Goal: Transaction & Acquisition: Book appointment/travel/reservation

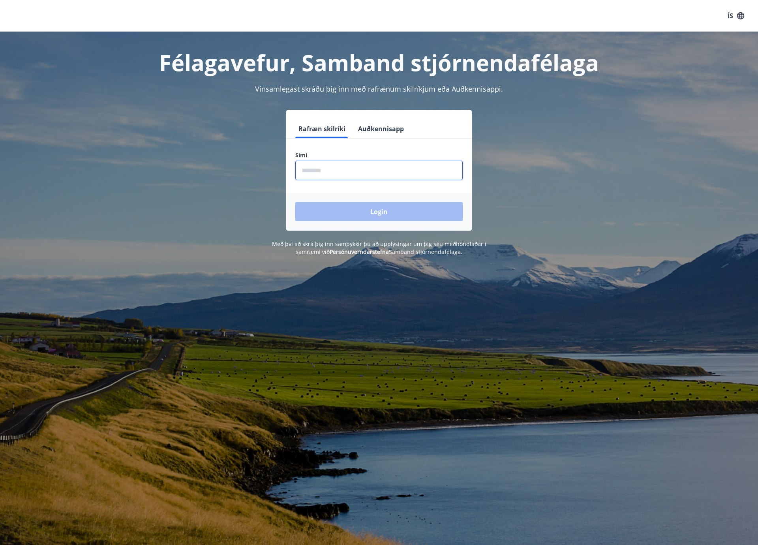
click at [323, 170] on input "phone" at bounding box center [378, 170] width 167 height 19
type input "********"
click at [295, 202] on button "Login" at bounding box center [378, 211] width 167 height 19
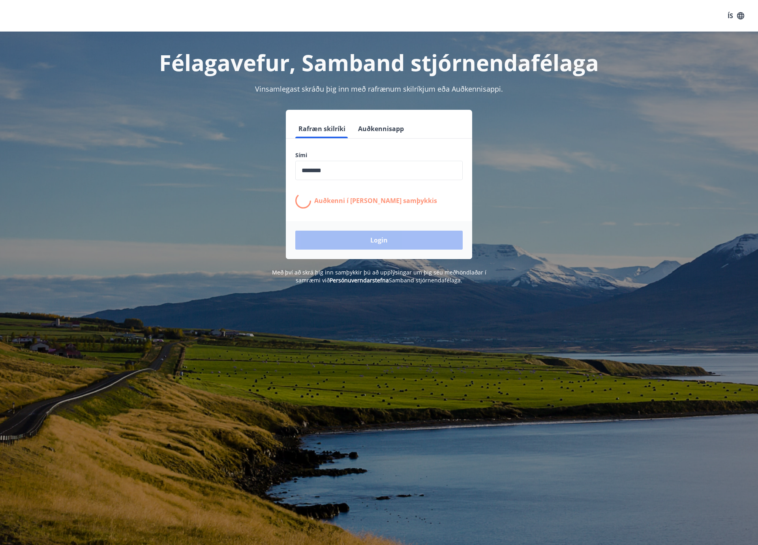
click at [531, 64] on h1 "Félagavefur, Samband stjórnendafélaga" at bounding box center [378, 62] width 549 height 30
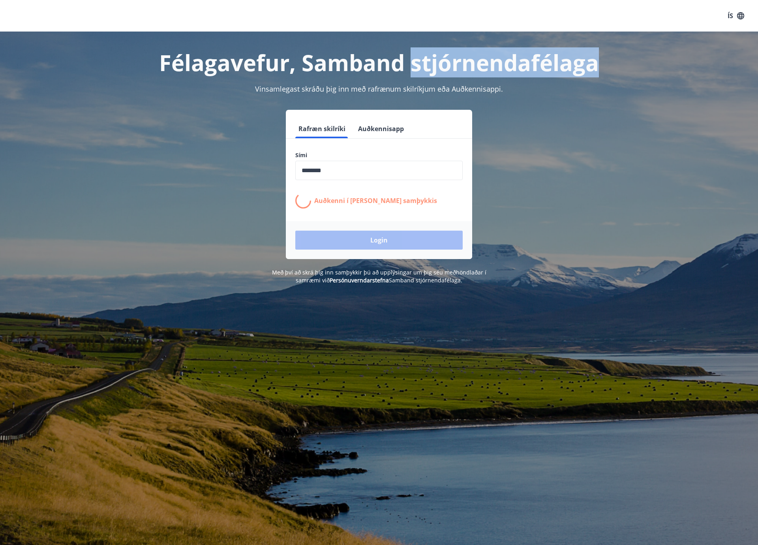
click at [531, 64] on h1 "Félagavefur, Samband stjórnendafélaga" at bounding box center [378, 62] width 549 height 30
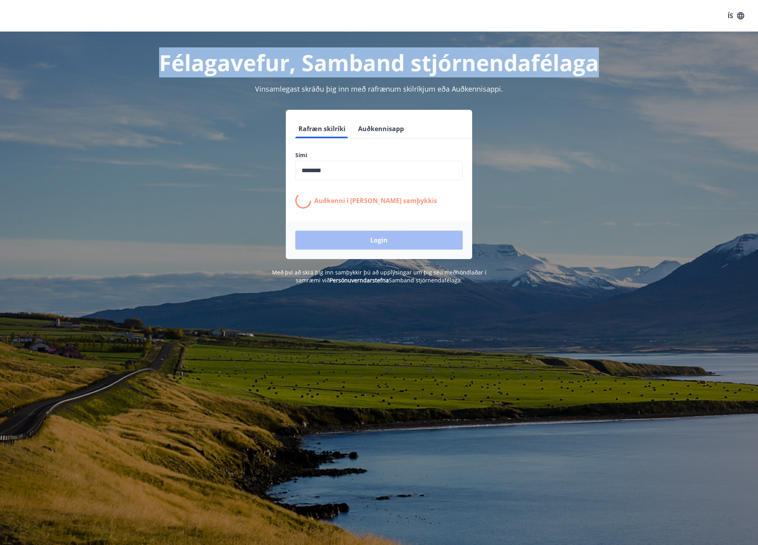
click at [531, 64] on h1 "Félagavefur, Samband stjórnendafélaga" at bounding box center [378, 62] width 549 height 30
click at [515, 64] on h1 "Félagavefur, Samband stjórnendafélaga" at bounding box center [378, 62] width 549 height 30
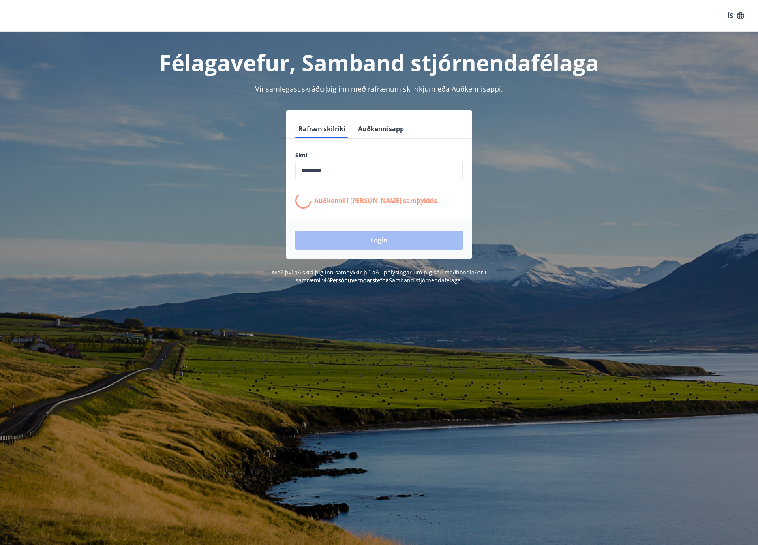
click at [492, 88] on span "Vinsamlegast skráðu þig inn með rafrænum skilríkjum eða Auðkennisappi." at bounding box center [379, 88] width 248 height 9
drag, startPoint x: 492, startPoint y: 88, endPoint x: 491, endPoint y: 79, distance: 8.7
click at [492, 88] on span "Vinsamlegast skráðu þig inn með rafrænum skilríkjum eða Auðkennisappi." at bounding box center [379, 88] width 248 height 9
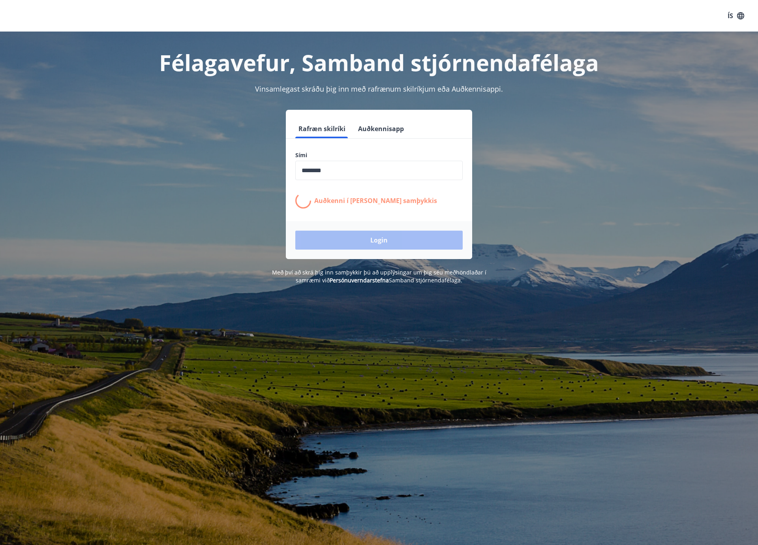
click at [487, 55] on h1 "Félagavefur, Samband stjórnendafélaga" at bounding box center [378, 62] width 549 height 30
click at [486, 57] on h1 "Félagavefur, Samband stjórnendafélaga" at bounding box center [378, 62] width 549 height 30
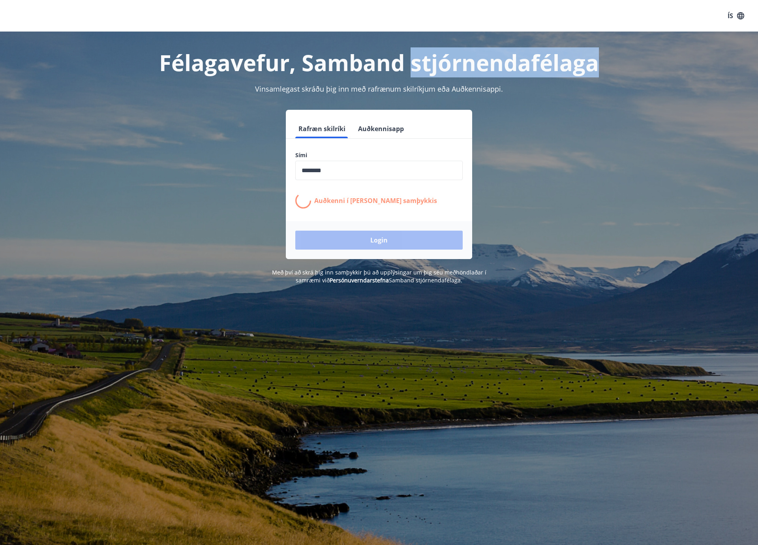
click at [486, 57] on h1 "Félagavefur, Samband stjórnendafélaga" at bounding box center [378, 62] width 549 height 30
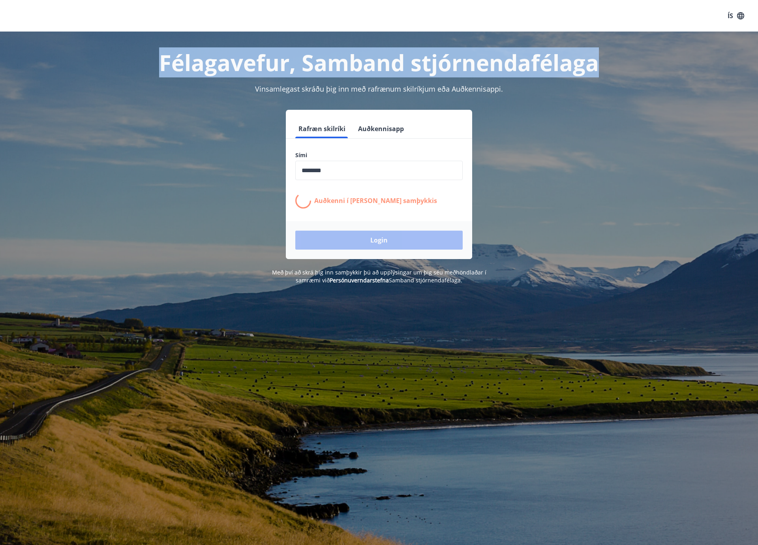
click at [486, 57] on h1 "Félagavefur, Samband stjórnendafélaga" at bounding box center [378, 62] width 549 height 30
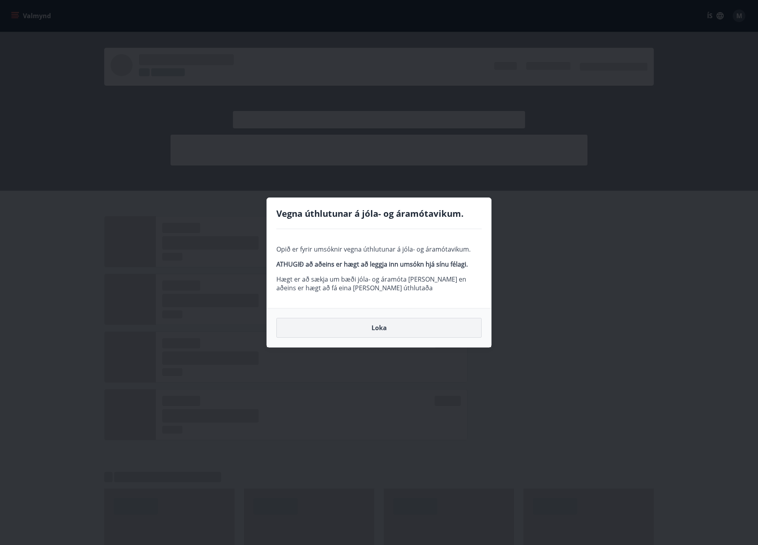
click at [395, 330] on button "Loka" at bounding box center [378, 328] width 205 height 20
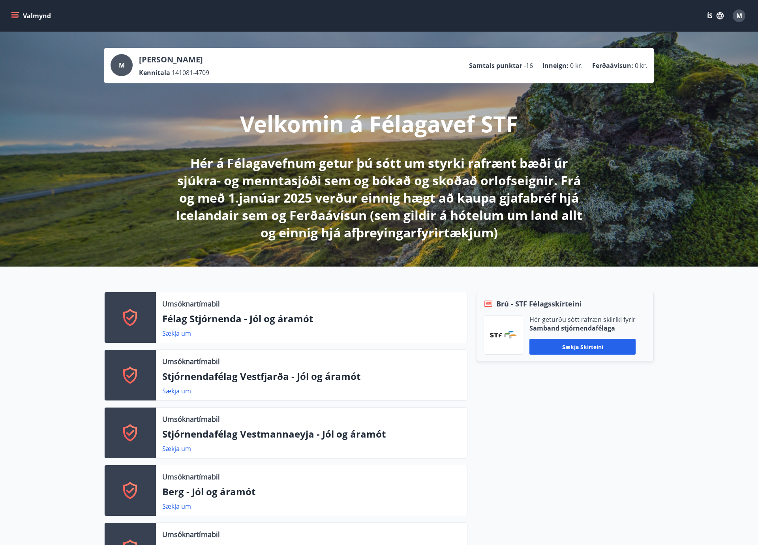
click at [13, 19] on icon "menu" at bounding box center [15, 16] width 8 height 8
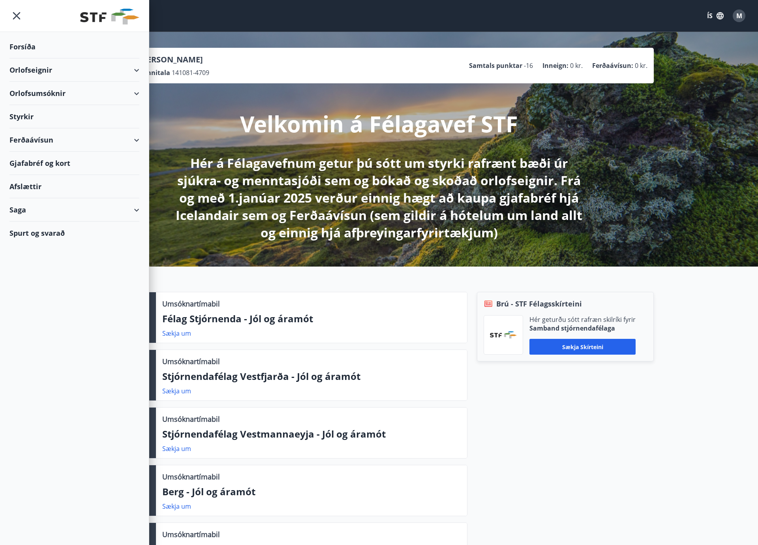
click at [75, 94] on div "Orlofsumsóknir" at bounding box center [74, 93] width 130 height 23
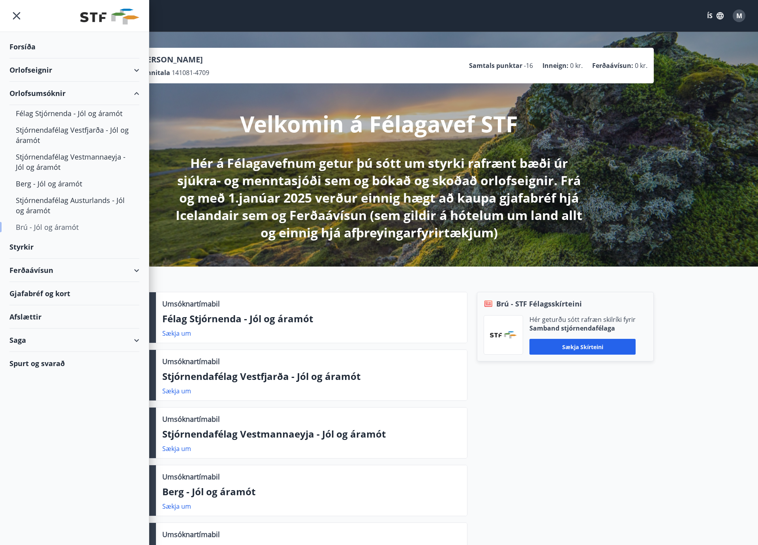
click at [57, 228] on div "Brú - Jól og áramót" at bounding box center [74, 227] width 117 height 17
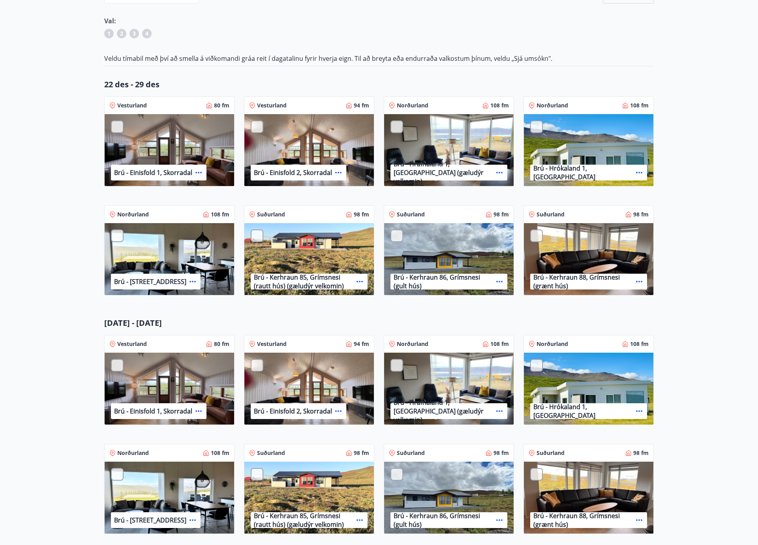
scroll to position [106, 0]
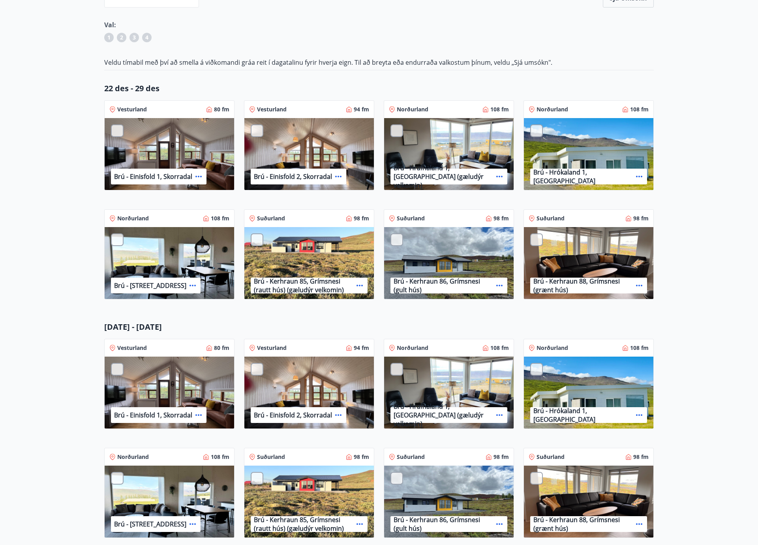
click at [395, 240] on div at bounding box center [396, 239] width 13 height 13
click at [255, 240] on div at bounding box center [257, 239] width 13 height 13
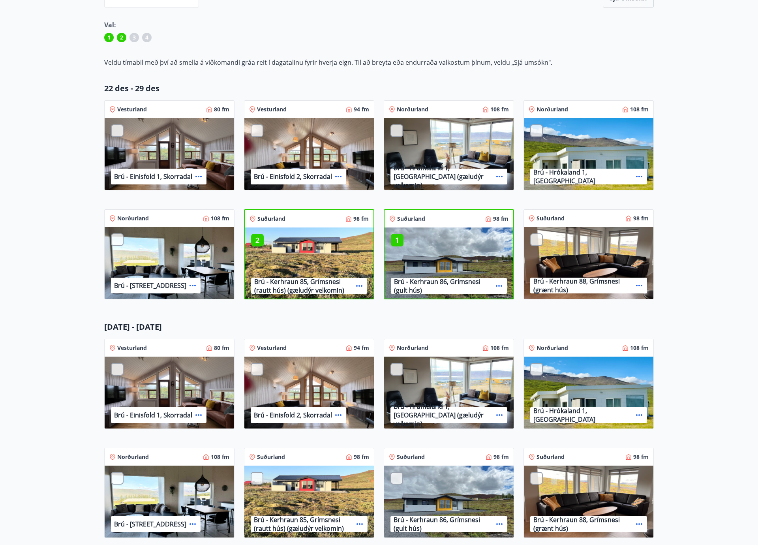
click at [119, 130] on div at bounding box center [117, 130] width 13 height 13
click at [117, 133] on p "3" at bounding box center [117, 131] width 13 height 10
drag, startPoint x: 256, startPoint y: 133, endPoint x: 227, endPoint y: 130, distance: 29.3
click at [256, 133] on div at bounding box center [257, 130] width 13 height 13
click at [116, 129] on div at bounding box center [117, 130] width 13 height 13
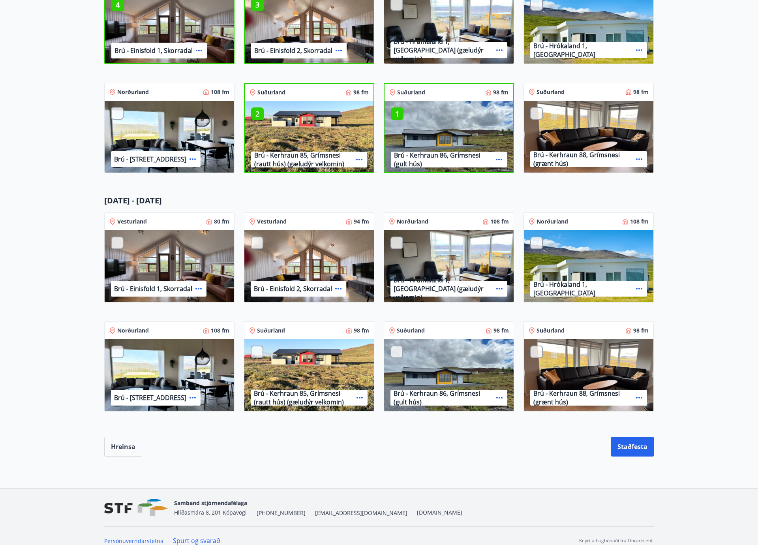
scroll to position [242, 0]
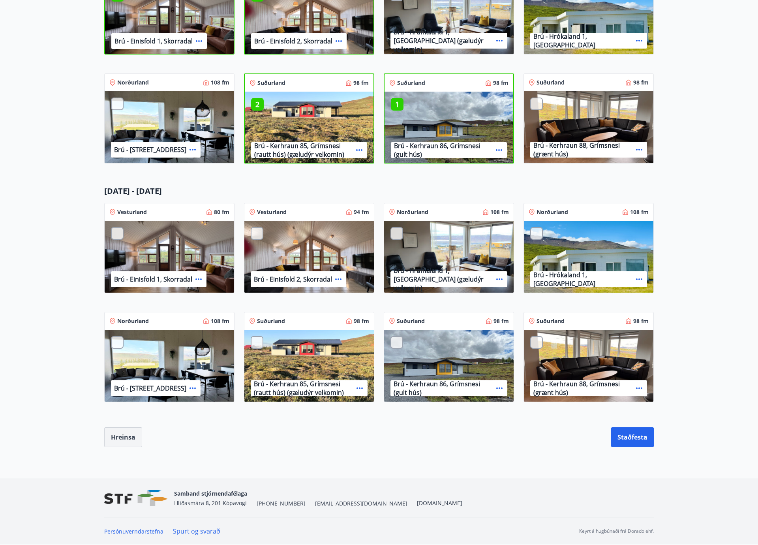
click at [129, 442] on button "Hreinsa" at bounding box center [123, 437] width 38 height 20
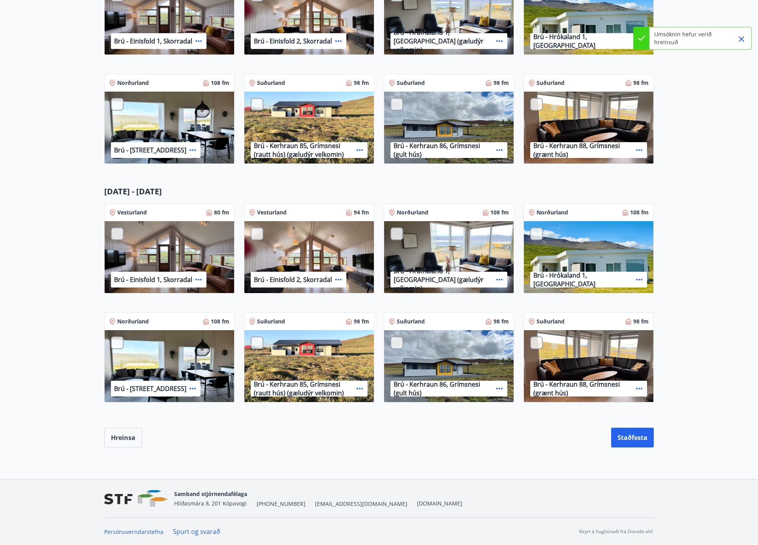
scroll to position [0, 0]
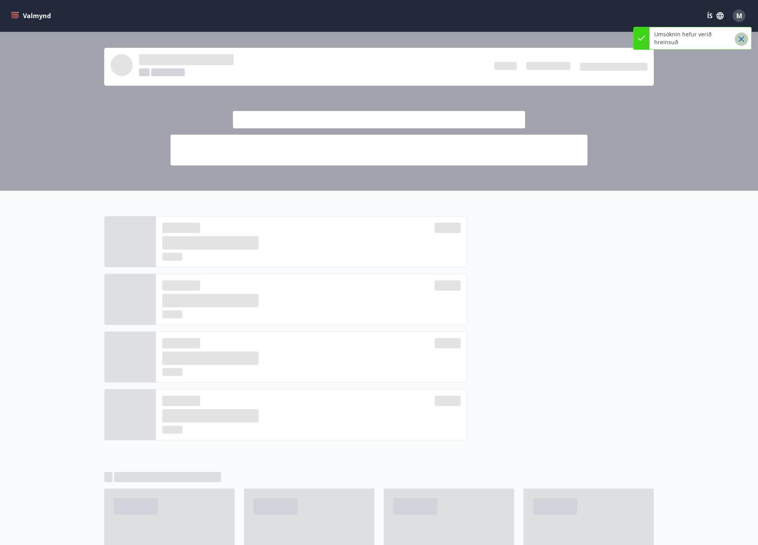
click at [742, 43] on icon "Close" at bounding box center [741, 38] width 9 height 9
click at [21, 13] on button "Valmynd" at bounding box center [31, 16] width 45 height 14
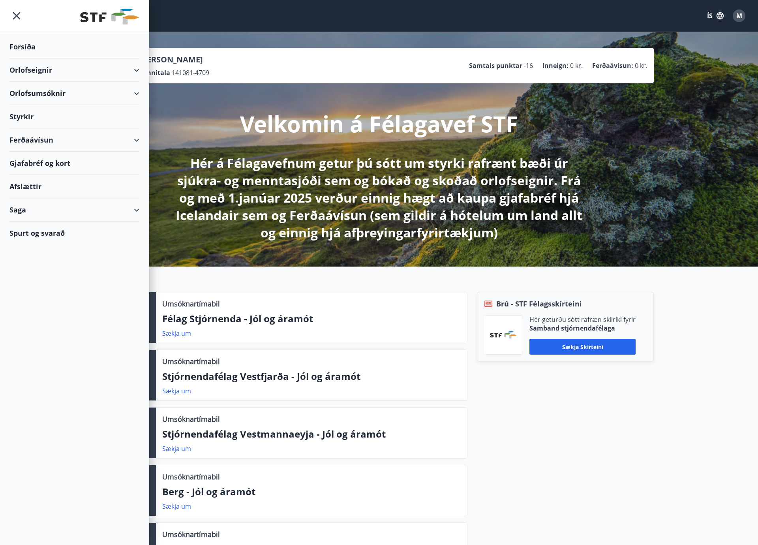
click at [48, 93] on div "Orlofsumsóknir" at bounding box center [74, 93] width 130 height 23
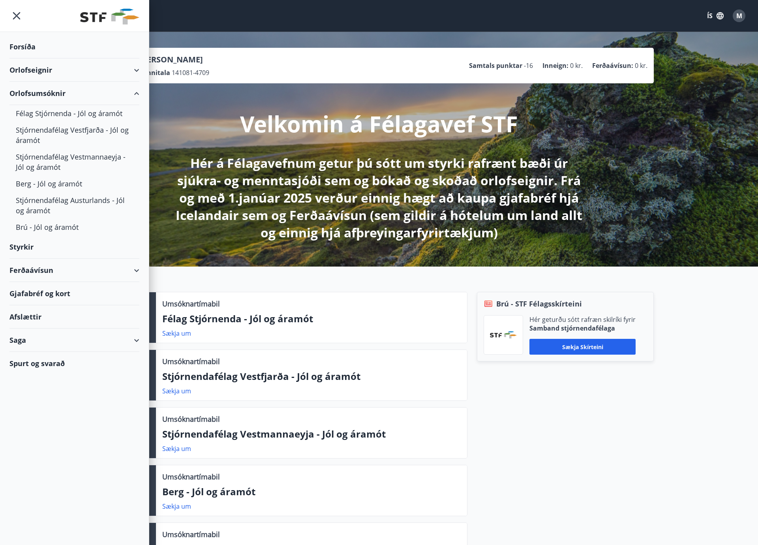
click at [46, 71] on div "Orlofseignir" at bounding box center [74, 69] width 130 height 23
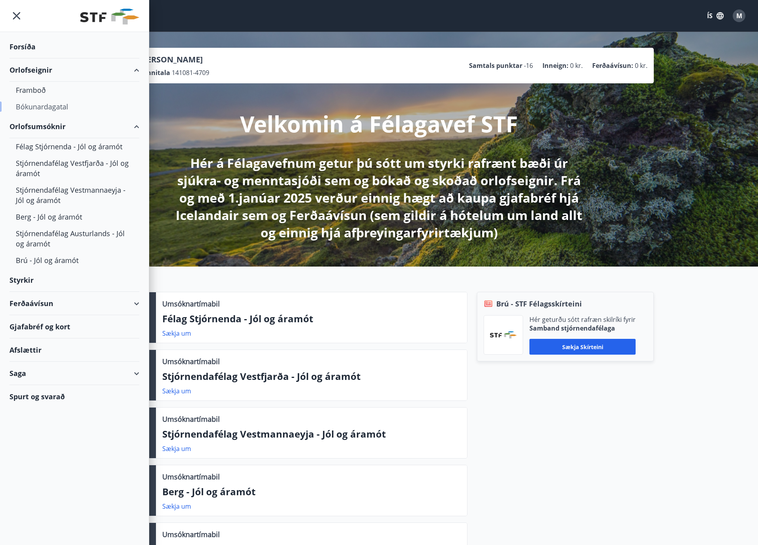
click at [45, 105] on div "Bókunardagatal" at bounding box center [74, 106] width 117 height 17
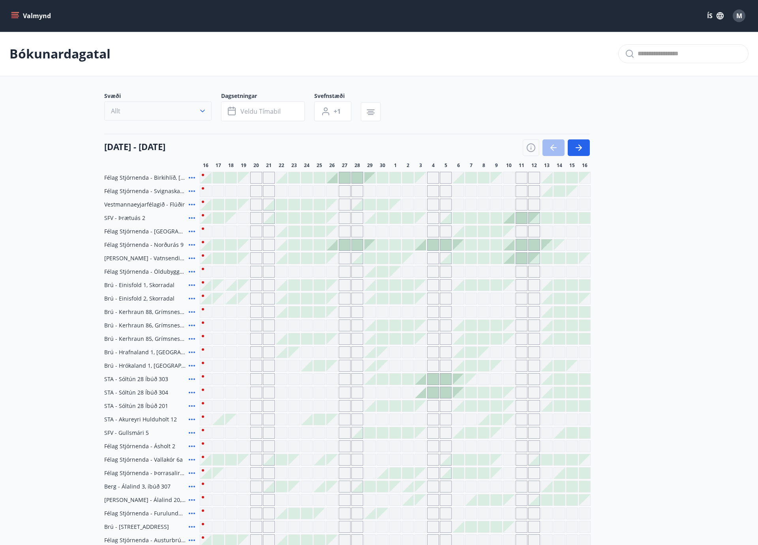
click at [146, 118] on button "Allt" at bounding box center [157, 110] width 107 height 19
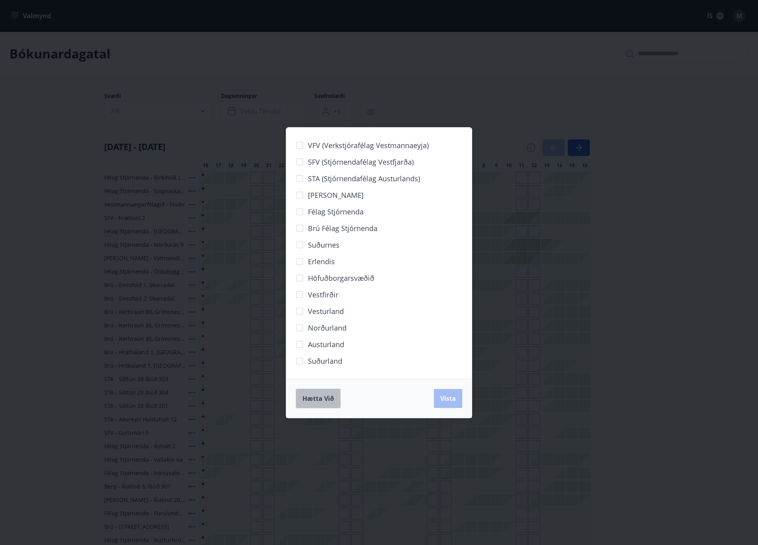
click at [328, 405] on button "Hætta við" at bounding box center [318, 398] width 45 height 20
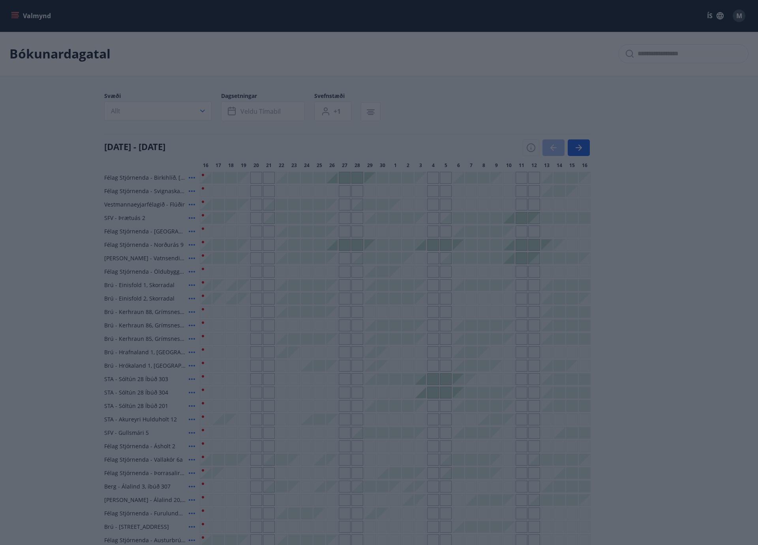
click at [326, 402] on div "Gráir dagar eru ekki bókanlegir" at bounding box center [332, 406] width 12 height 12
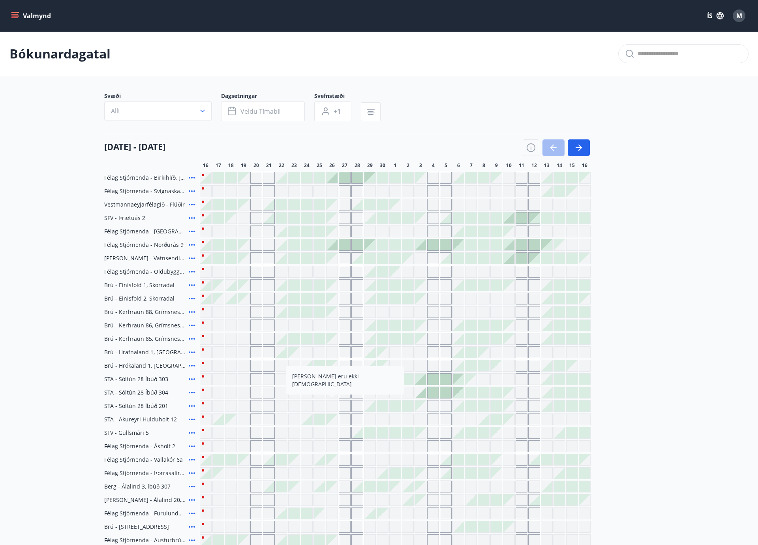
click at [591, 153] on div "16 september - 16 október 16 17 18 19 20 21 22 23 24 25 26 27 28 29 30 1 2 3 4 …" at bounding box center [378, 151] width 549 height 35
click at [585, 152] on button "button" at bounding box center [579, 147] width 22 height 17
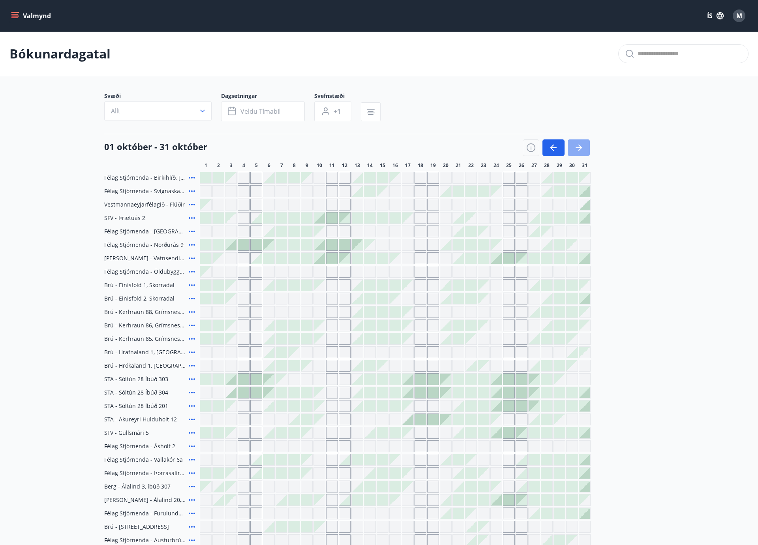
click at [585, 152] on button "button" at bounding box center [579, 147] width 22 height 17
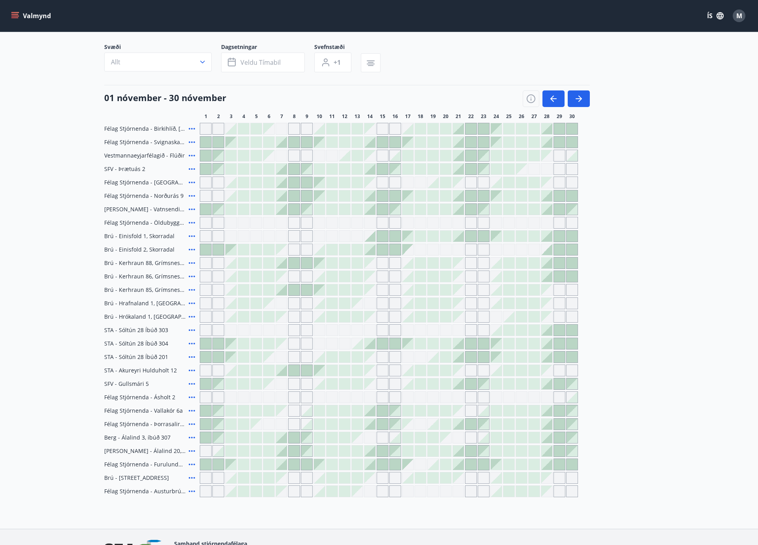
scroll to position [53, 0]
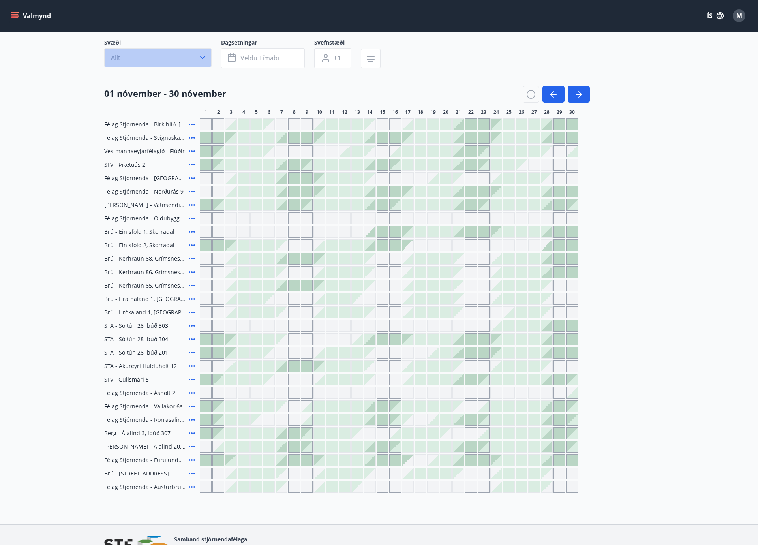
click at [172, 57] on button "Allt" at bounding box center [157, 57] width 107 height 19
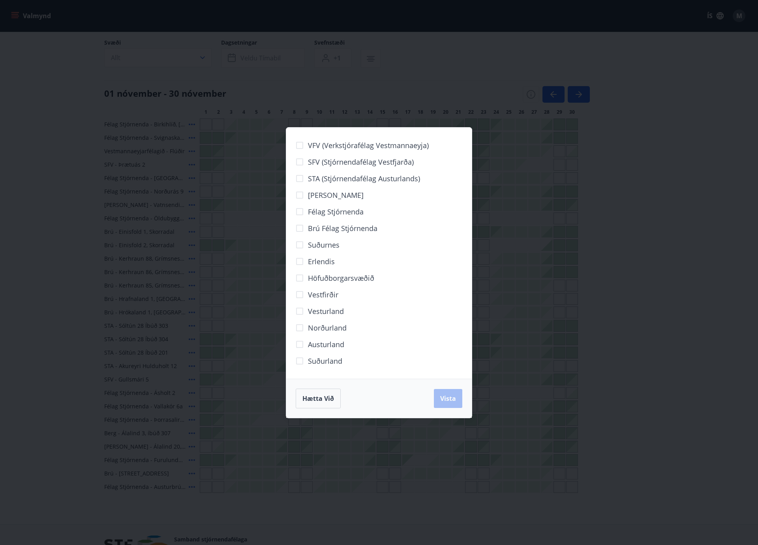
click at [322, 229] on span "Brú félag stjórnenda" at bounding box center [342, 228] width 69 height 10
click at [452, 400] on span "Vista" at bounding box center [448, 398] width 16 height 9
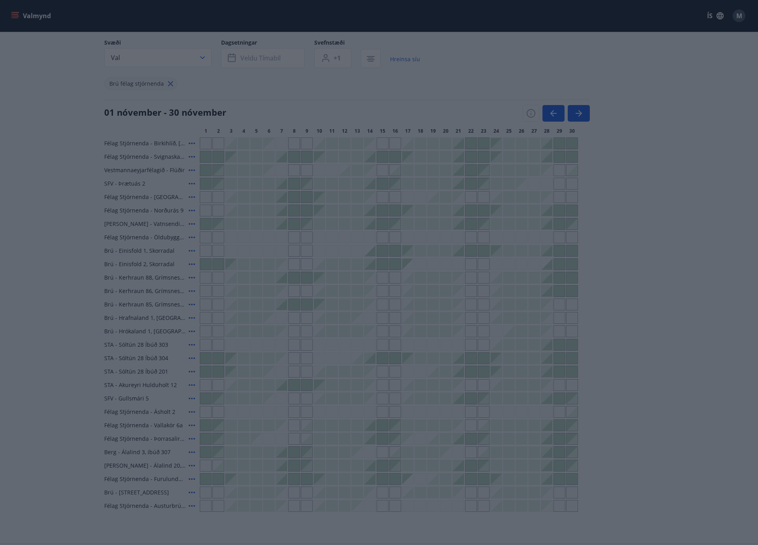
scroll to position [1, 0]
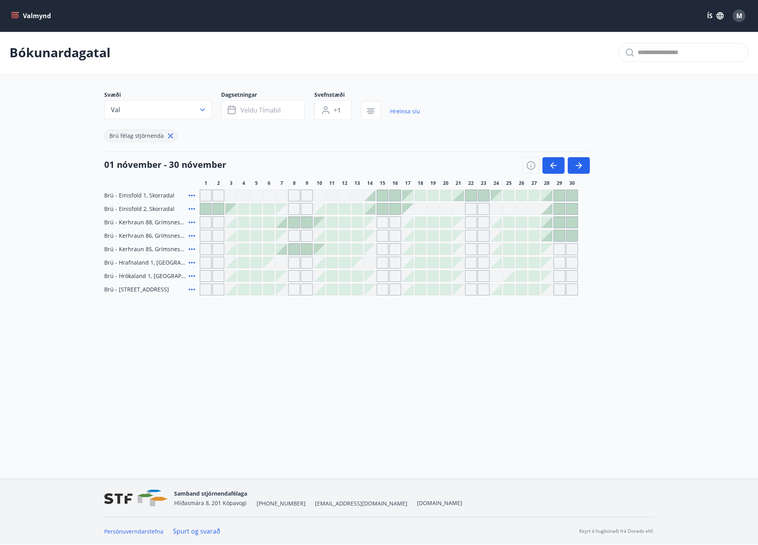
click at [191, 236] on icon at bounding box center [191, 235] width 9 height 9
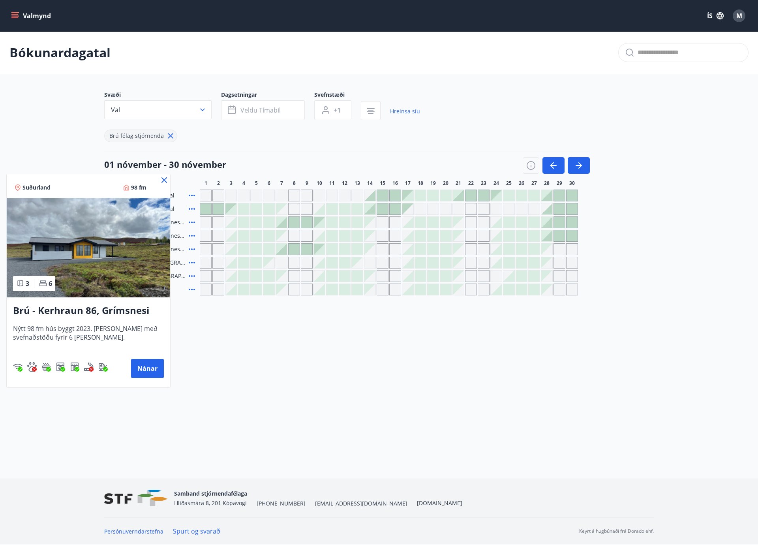
click at [191, 236] on div at bounding box center [379, 272] width 758 height 545
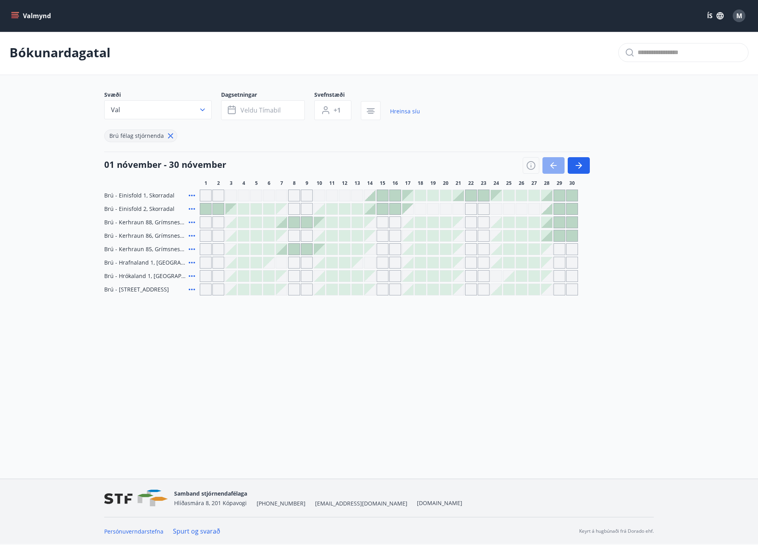
click at [560, 163] on button "button" at bounding box center [553, 165] width 22 height 17
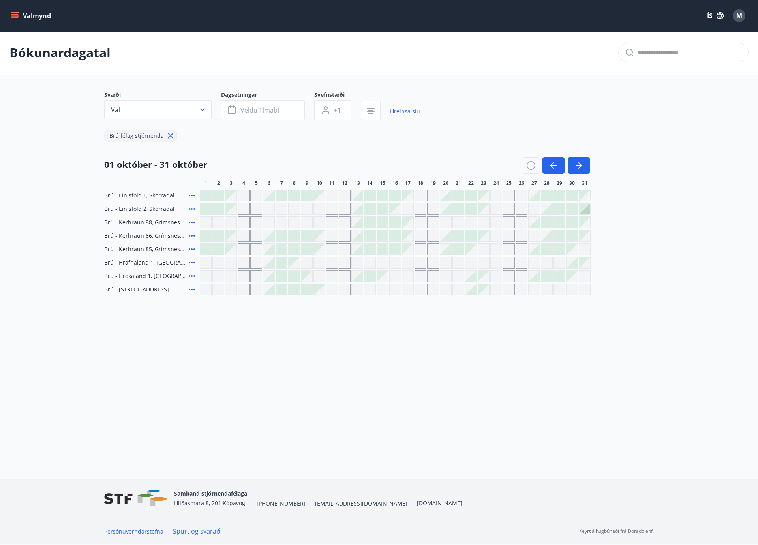
click at [190, 249] on icon at bounding box center [191, 248] width 9 height 9
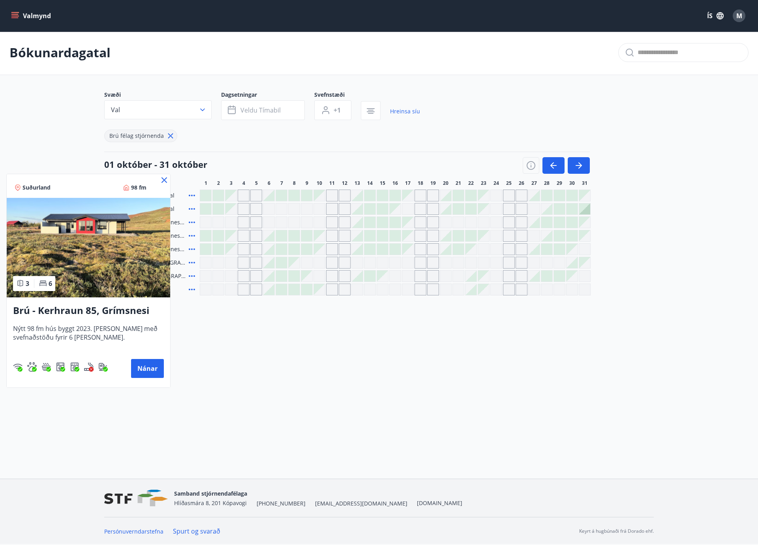
click at [190, 249] on div at bounding box center [379, 272] width 758 height 545
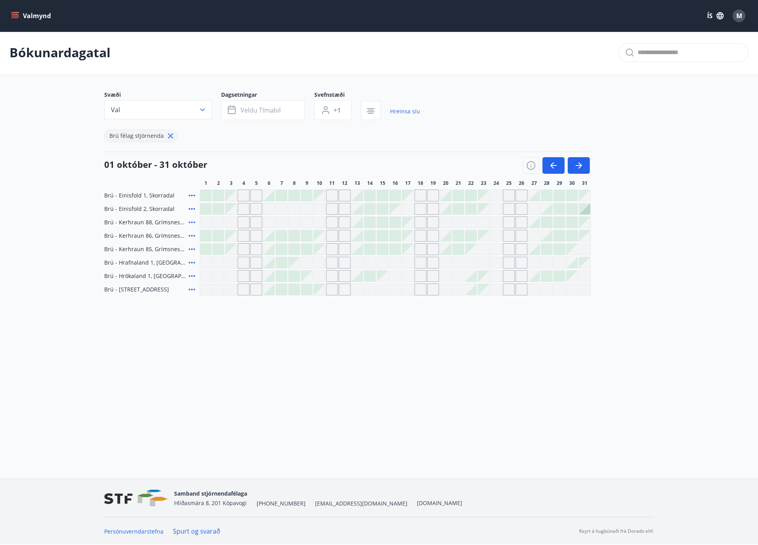
click at [191, 236] on icon at bounding box center [192, 236] width 6 height 2
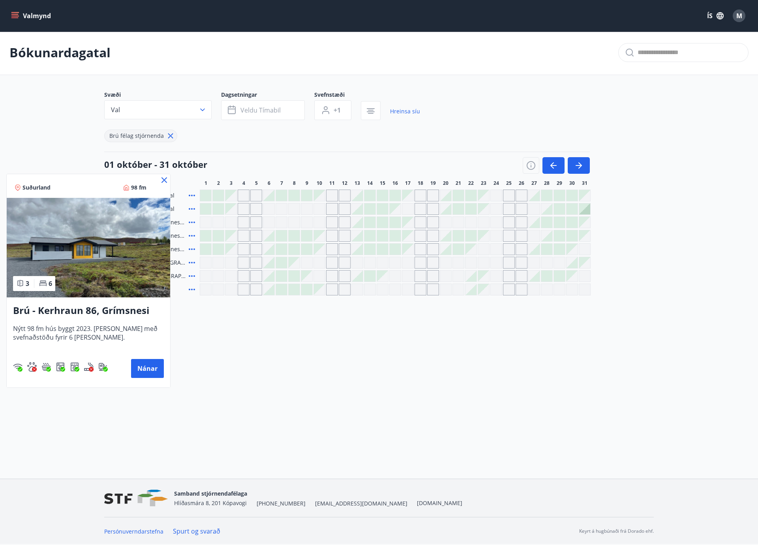
click at [191, 236] on div at bounding box center [379, 272] width 758 height 545
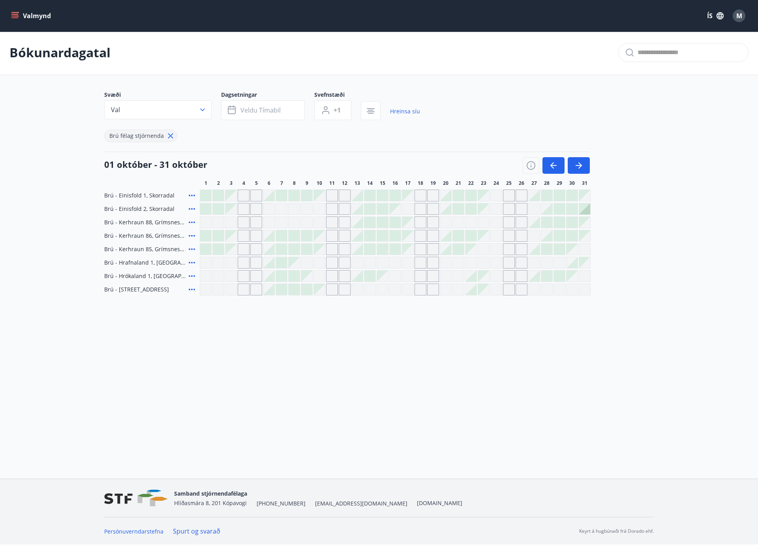
click at [192, 222] on icon at bounding box center [192, 222] width 6 height 2
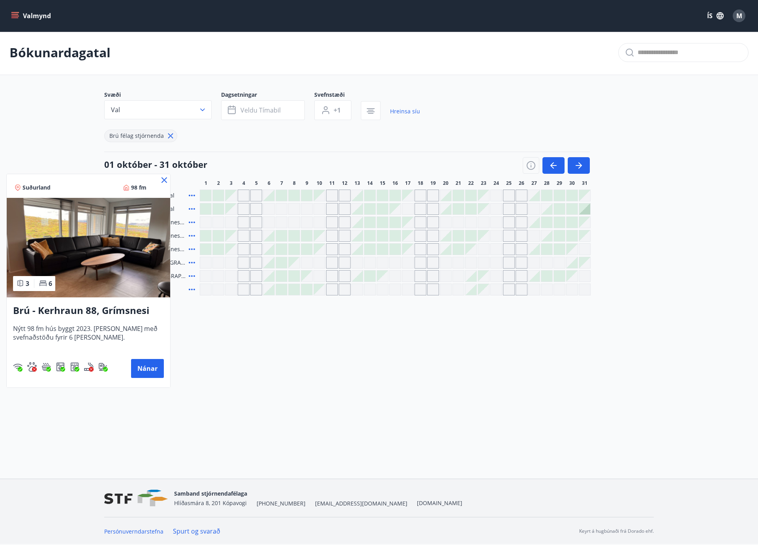
click at [192, 222] on div at bounding box center [379, 272] width 758 height 545
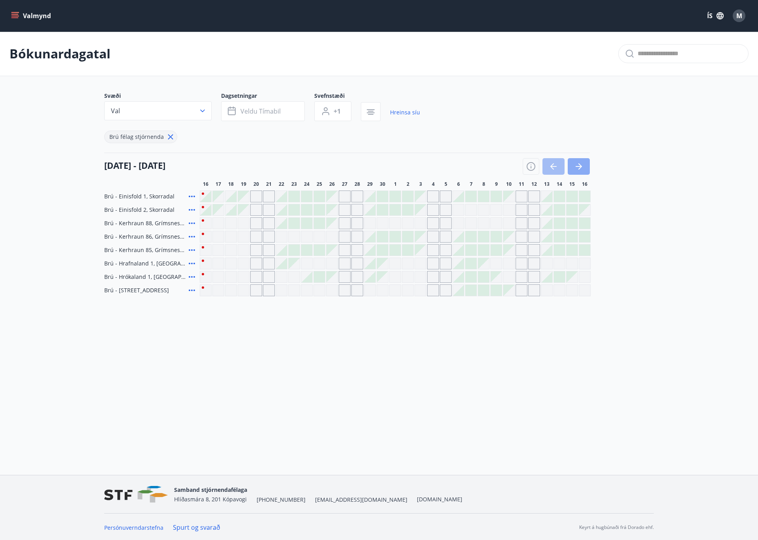
click at [581, 165] on icon "button" at bounding box center [578, 166] width 9 height 9
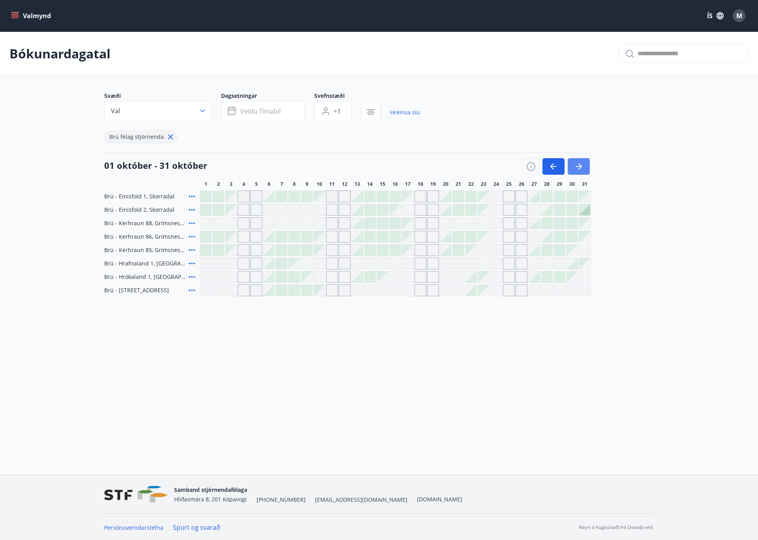
click at [581, 165] on icon "button" at bounding box center [578, 166] width 9 height 9
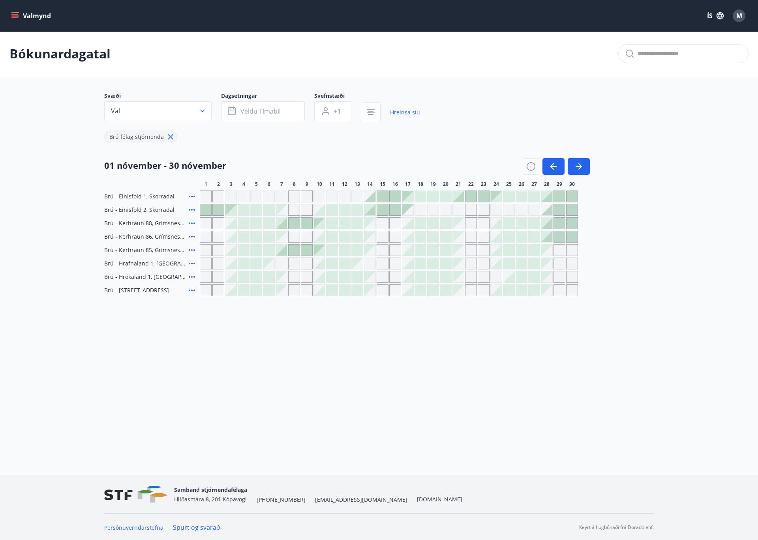
click at [372, 238] on div "Gráir dagar eru ekki bókanlegir" at bounding box center [369, 236] width 11 height 11
click at [380, 238] on div "Gráir dagar eru ekki bókanlegir" at bounding box center [383, 237] width 12 height 12
click at [368, 235] on div "Gráir dagar eru ekki bókanlegir" at bounding box center [369, 236] width 11 height 11
click at [368, 232] on div "Gráir dagar eru ekki bókanlegir" at bounding box center [369, 236] width 11 height 11
click at [409, 238] on div at bounding box center [407, 236] width 11 height 11
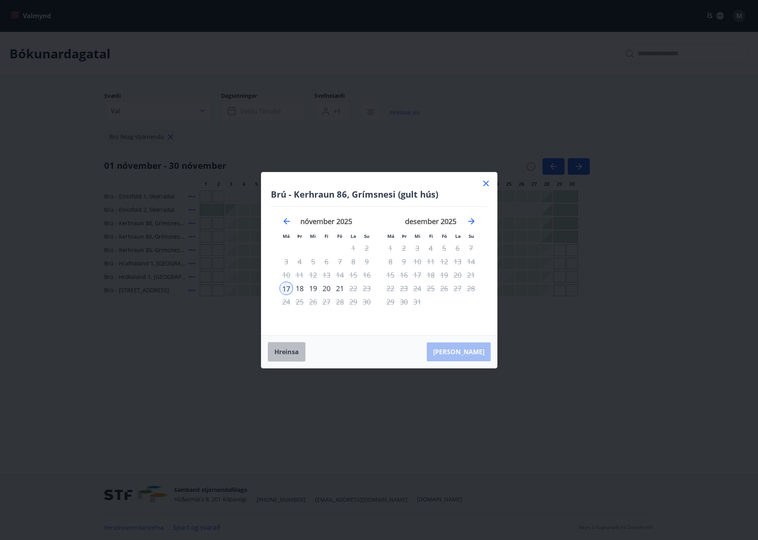
click at [281, 353] on button "Hreinsa" at bounding box center [287, 352] width 38 height 20
drag, startPoint x: 487, startPoint y: 182, endPoint x: 427, endPoint y: 231, distance: 77.5
click at [487, 182] on icon at bounding box center [485, 183] width 9 height 9
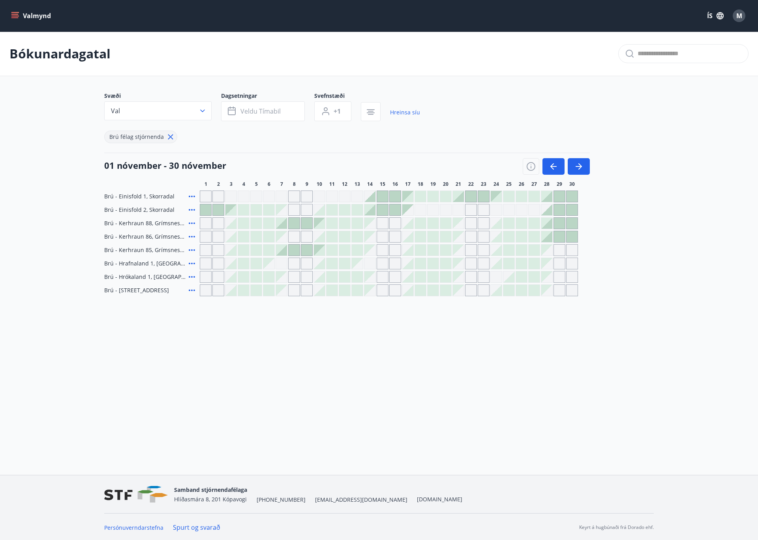
click at [284, 237] on div "Gráir dagar eru ekki bókanlegir" at bounding box center [281, 236] width 11 height 11
click at [280, 234] on div "Gráir dagar eru ekki bókanlegir" at bounding box center [281, 236] width 11 height 11
drag, startPoint x: 282, startPoint y: 240, endPoint x: 303, endPoint y: 238, distance: 20.6
click at [283, 240] on div "Gráir dagar eru ekki bókanlegir" at bounding box center [281, 236] width 11 height 11
click at [318, 236] on div at bounding box center [319, 236] width 11 height 11
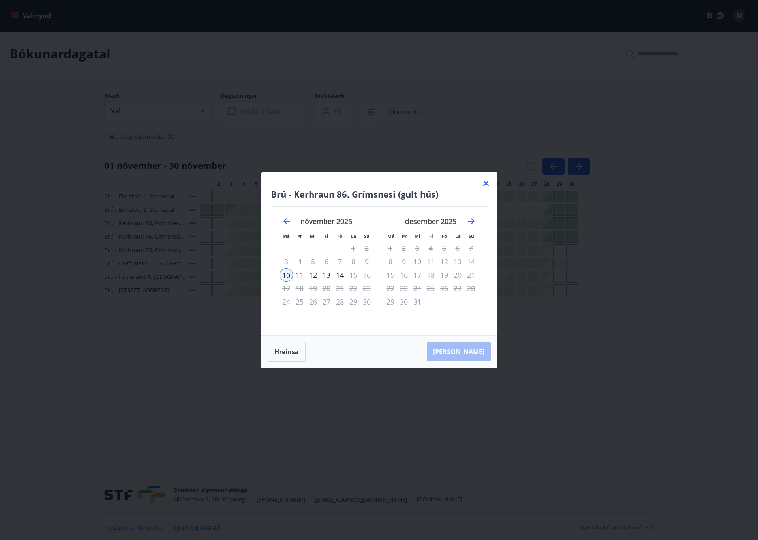
click at [487, 184] on icon at bounding box center [485, 183] width 9 height 9
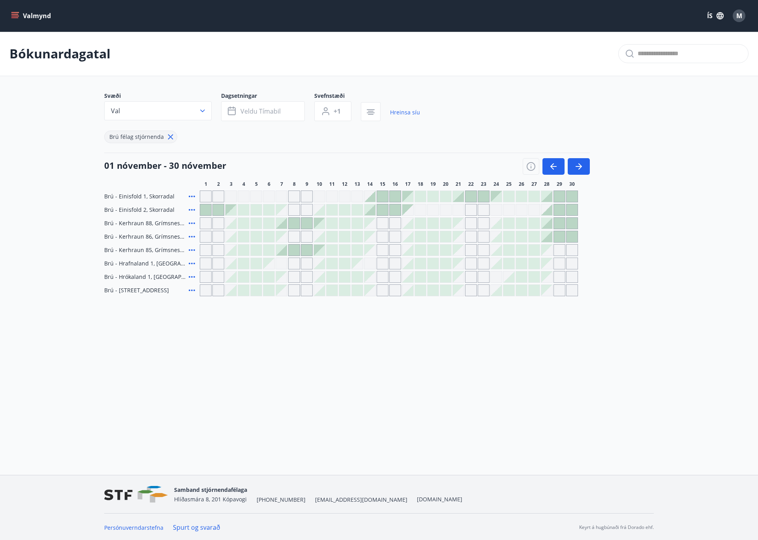
click at [284, 252] on div at bounding box center [281, 250] width 11 height 11
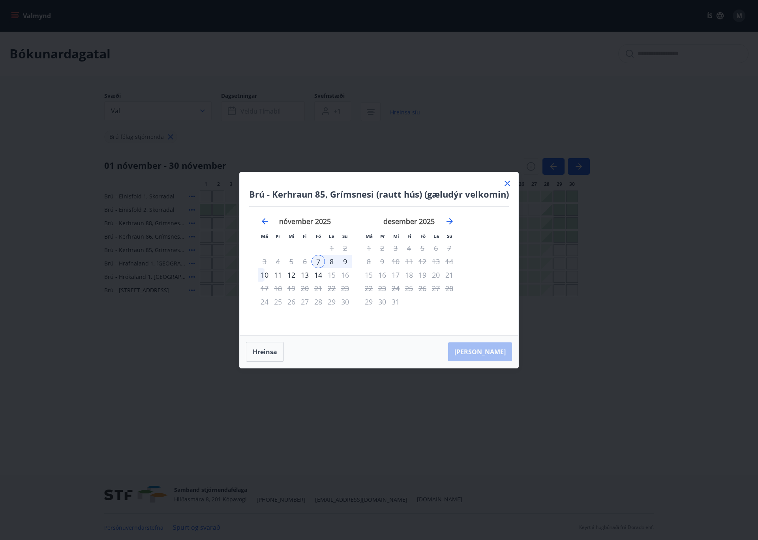
click at [508, 182] on icon at bounding box center [507, 184] width 6 height 6
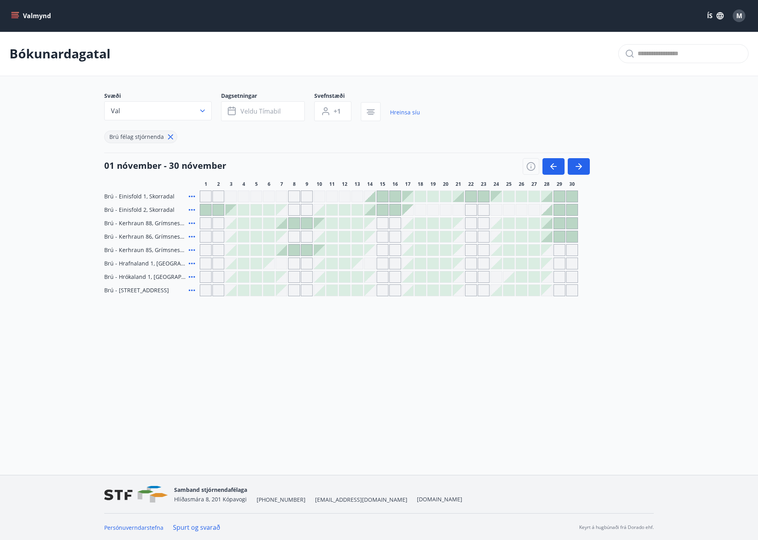
click at [189, 208] on icon at bounding box center [191, 209] width 9 height 9
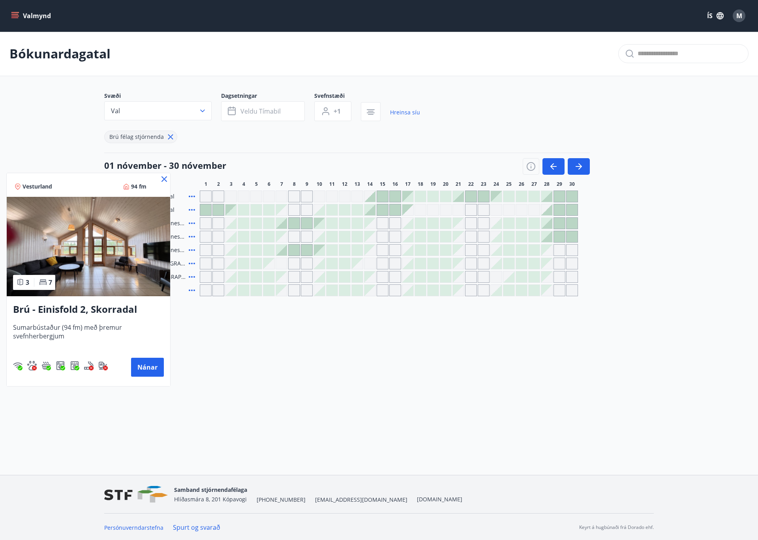
click at [190, 198] on div at bounding box center [379, 270] width 758 height 540
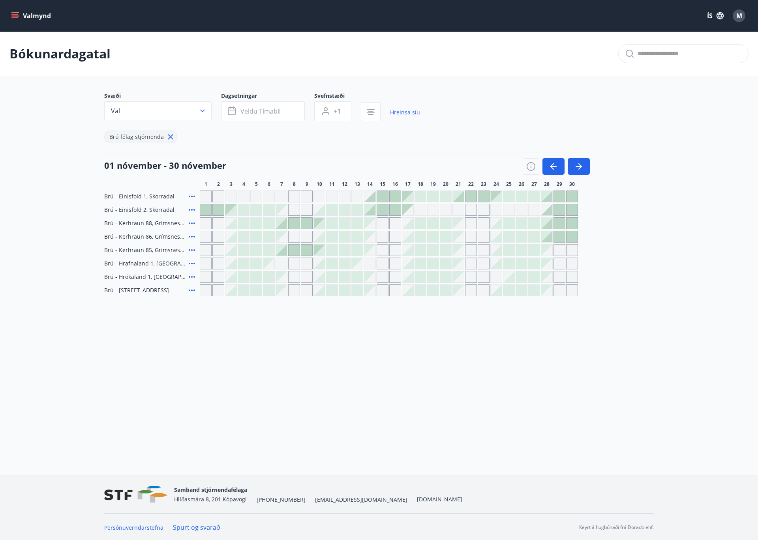
click at [190, 196] on icon at bounding box center [191, 196] width 9 height 9
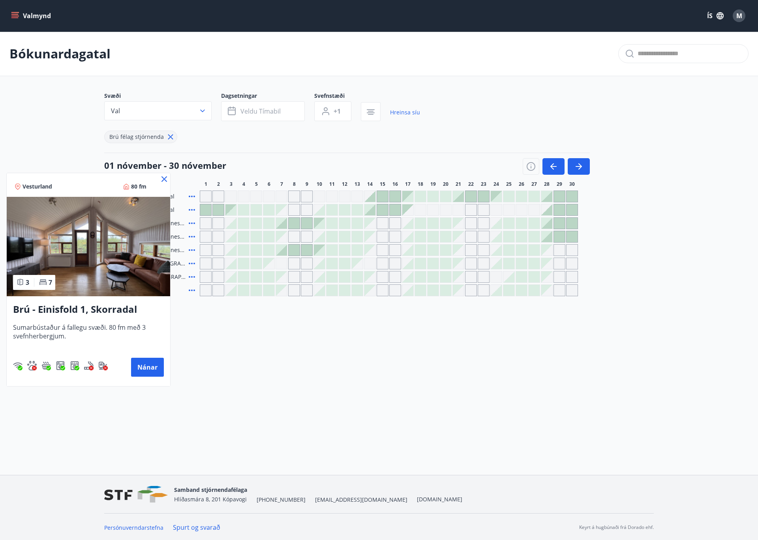
click at [191, 207] on div at bounding box center [379, 270] width 758 height 540
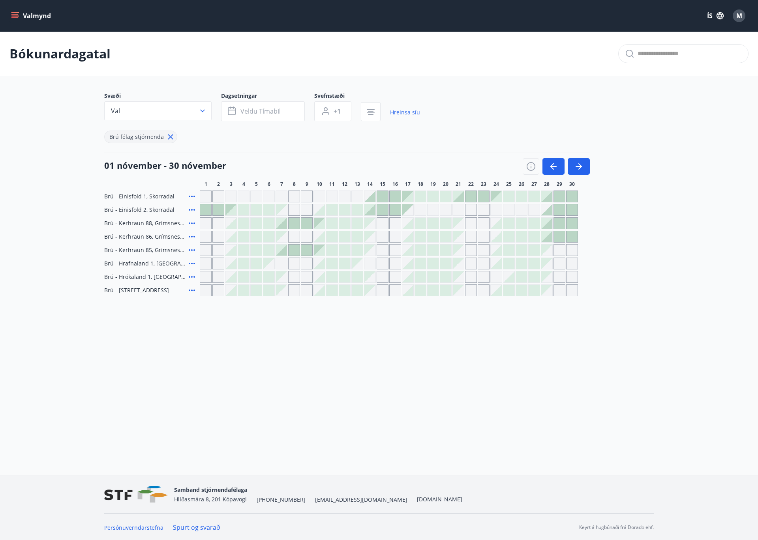
click at [191, 210] on icon at bounding box center [192, 210] width 6 height 2
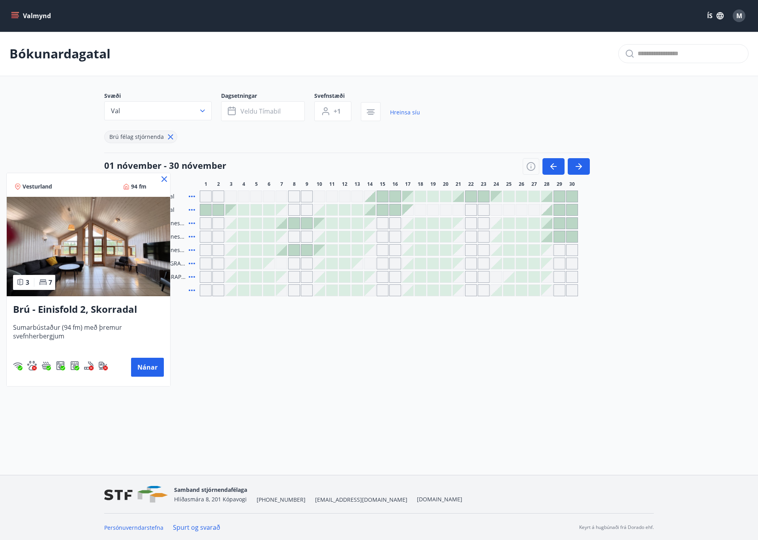
click at [41, 311] on h3 "Brú - Einisfold 2, Skorradal" at bounding box center [88, 310] width 151 height 14
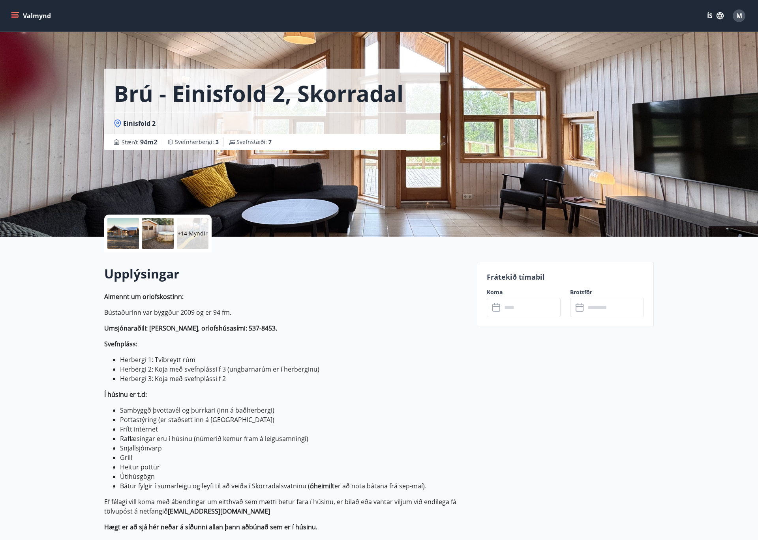
click at [127, 234] on div at bounding box center [123, 234] width 32 height 32
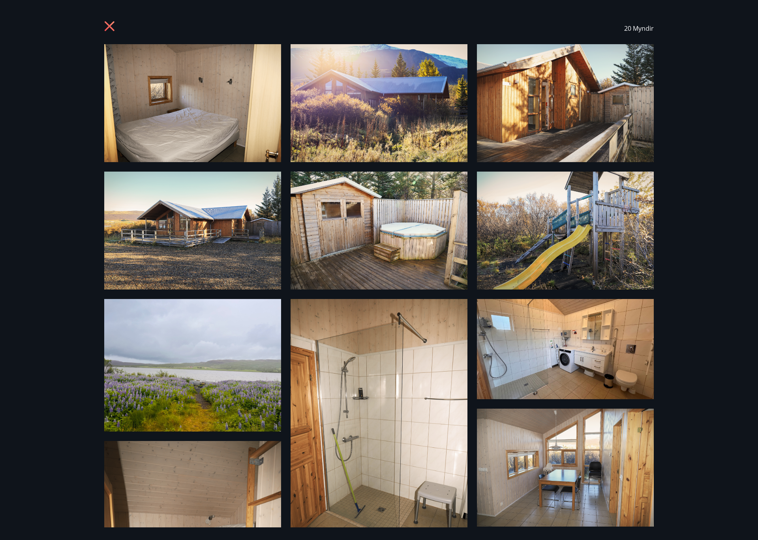
click at [221, 91] on img at bounding box center [192, 103] width 177 height 118
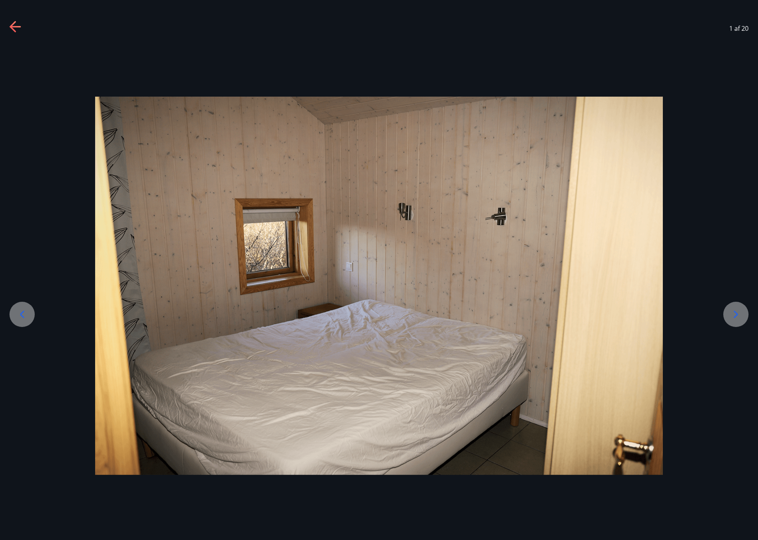
click at [733, 319] on icon at bounding box center [735, 314] width 13 height 13
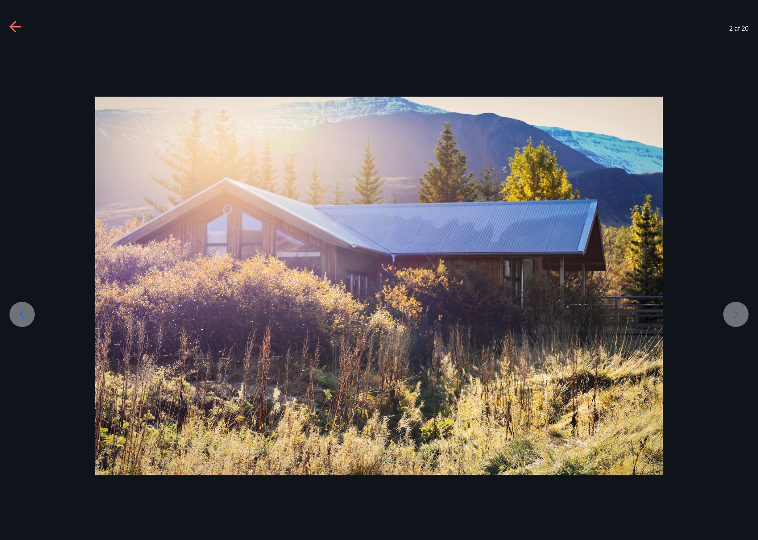
click at [733, 319] on icon at bounding box center [735, 314] width 13 height 13
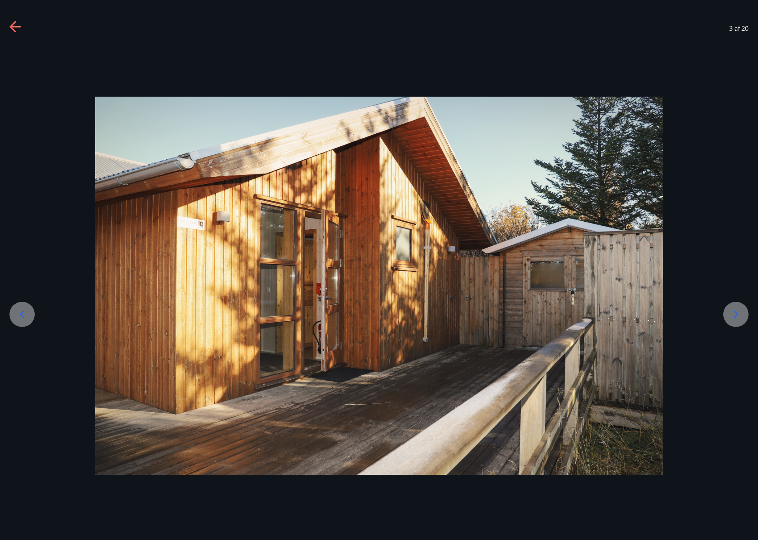
click at [733, 319] on icon at bounding box center [735, 314] width 13 height 13
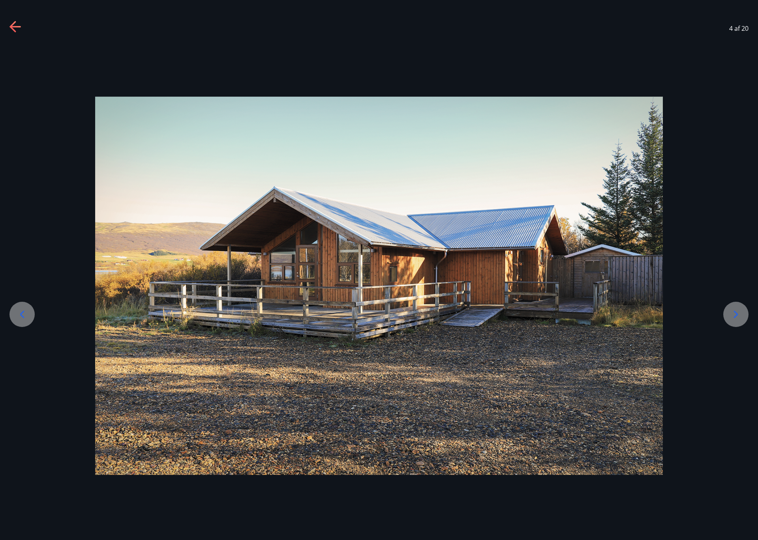
click at [733, 319] on icon at bounding box center [735, 314] width 13 height 13
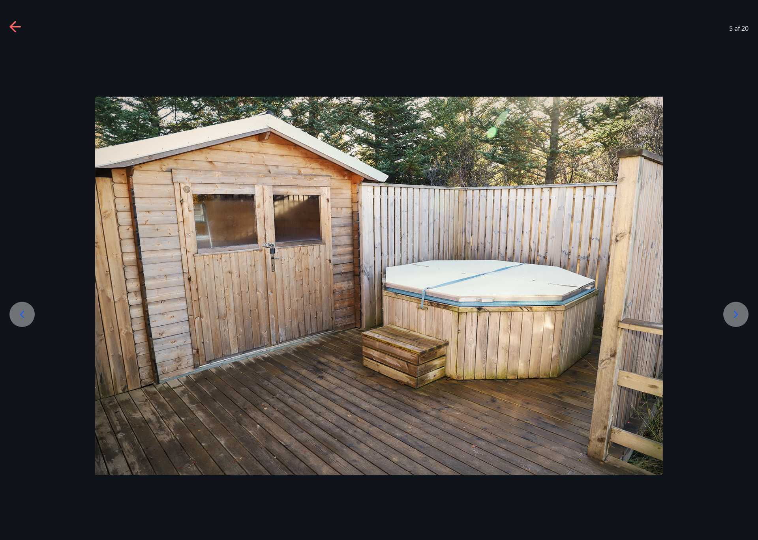
click at [733, 319] on icon at bounding box center [735, 314] width 13 height 13
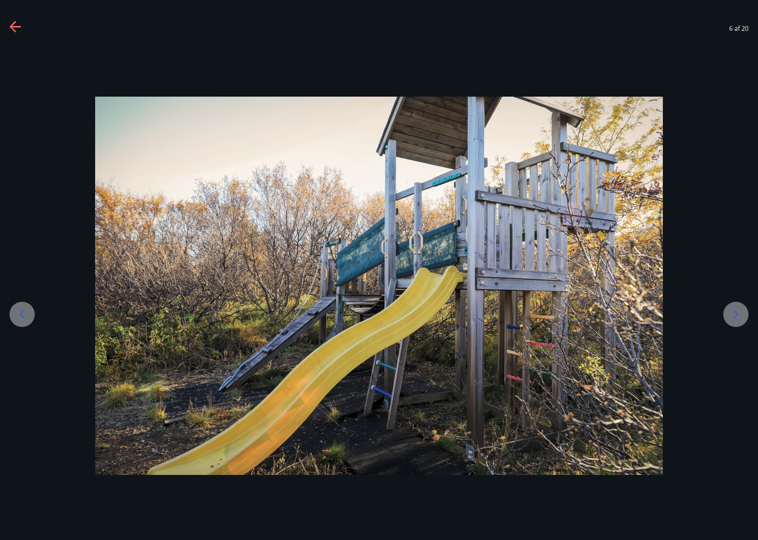
click at [733, 319] on icon at bounding box center [735, 314] width 13 height 13
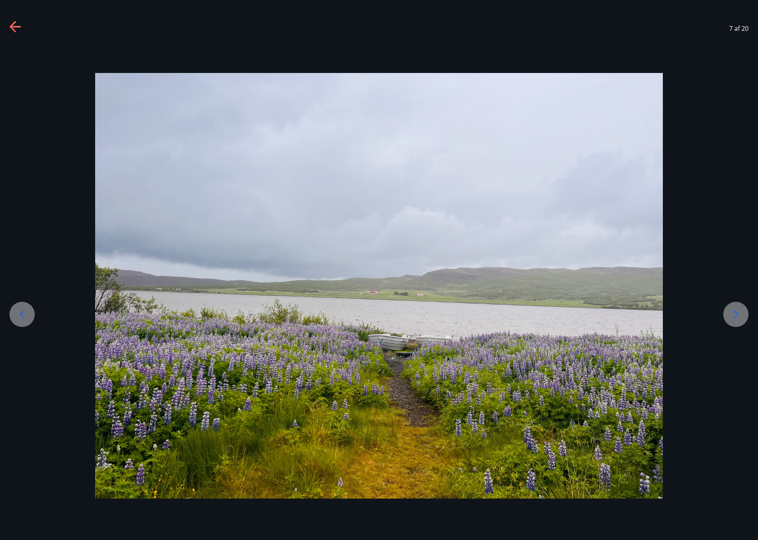
click at [733, 319] on icon at bounding box center [735, 314] width 13 height 13
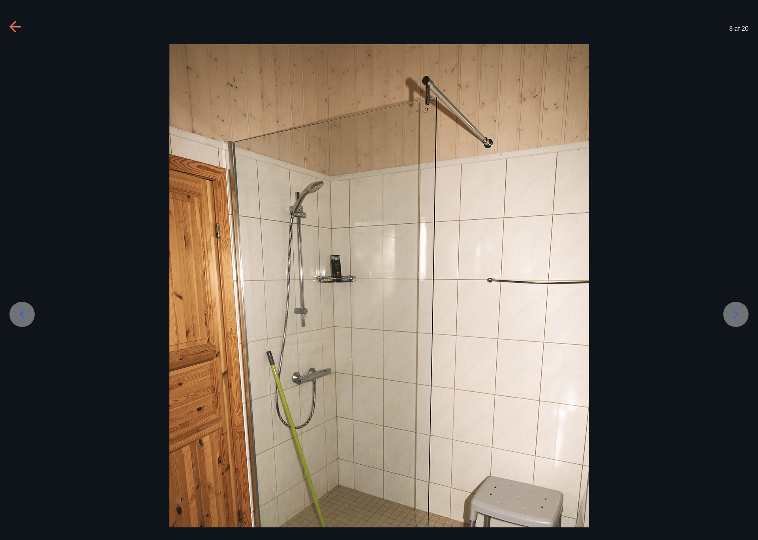
click at [733, 319] on icon at bounding box center [735, 314] width 13 height 13
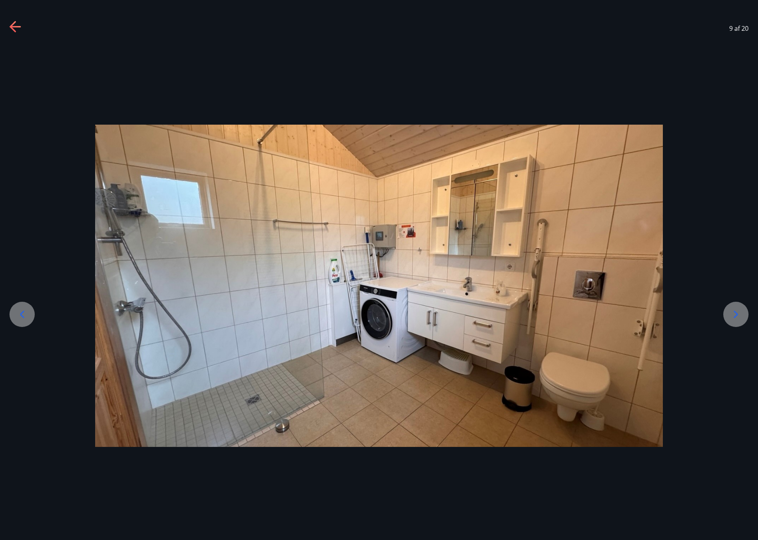
click at [733, 319] on icon at bounding box center [735, 314] width 13 height 13
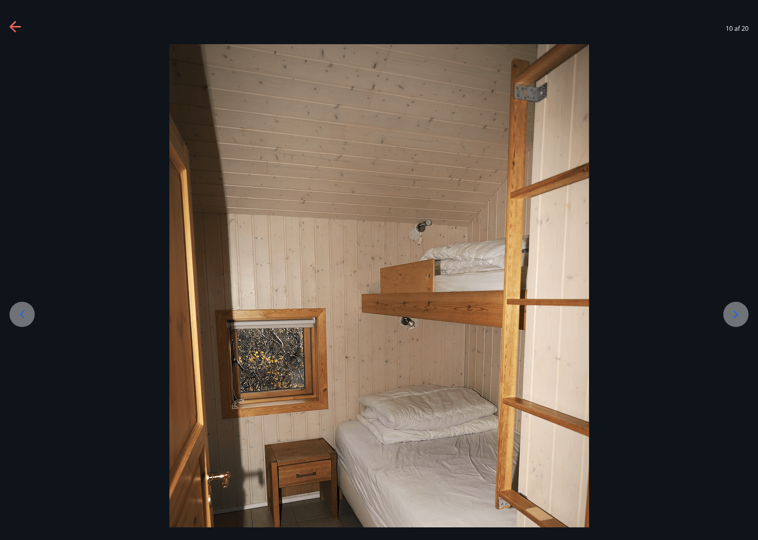
click at [733, 319] on icon at bounding box center [735, 314] width 13 height 13
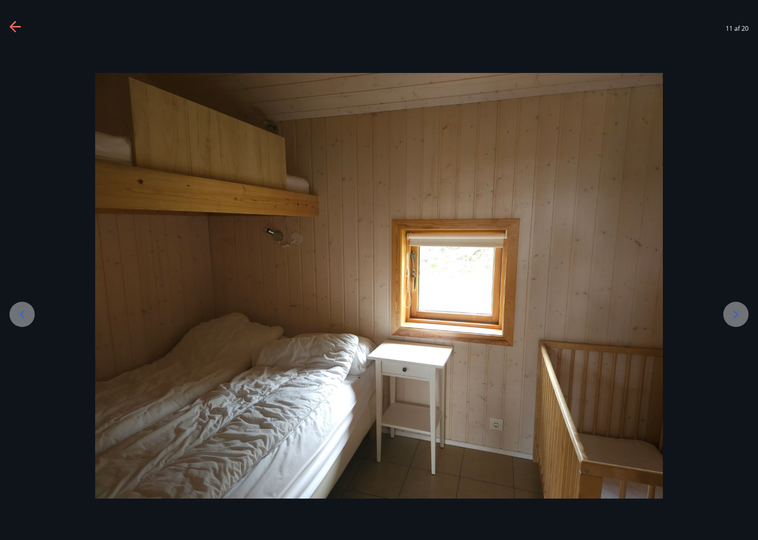
click at [733, 319] on icon at bounding box center [735, 314] width 13 height 13
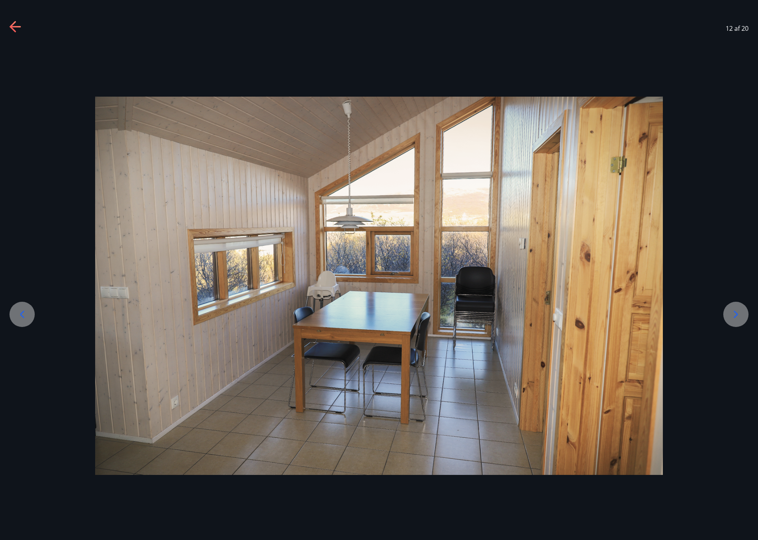
click at [733, 319] on icon at bounding box center [735, 314] width 13 height 13
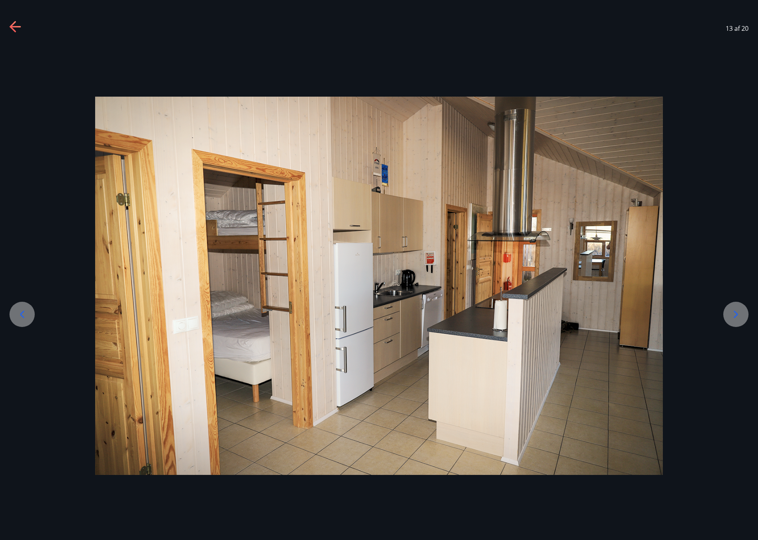
drag, startPoint x: 15, startPoint y: 315, endPoint x: 112, endPoint y: 321, distance: 97.3
click at [17, 315] on icon at bounding box center [22, 314] width 13 height 13
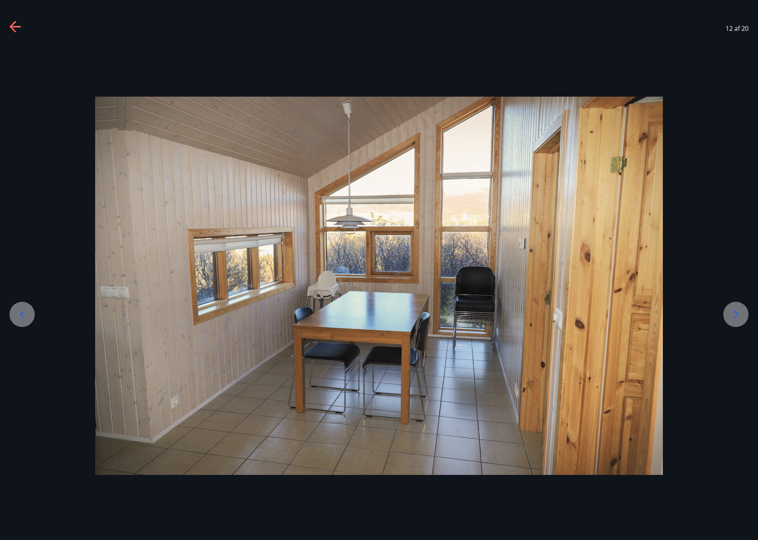
click at [729, 319] on icon at bounding box center [735, 314] width 13 height 13
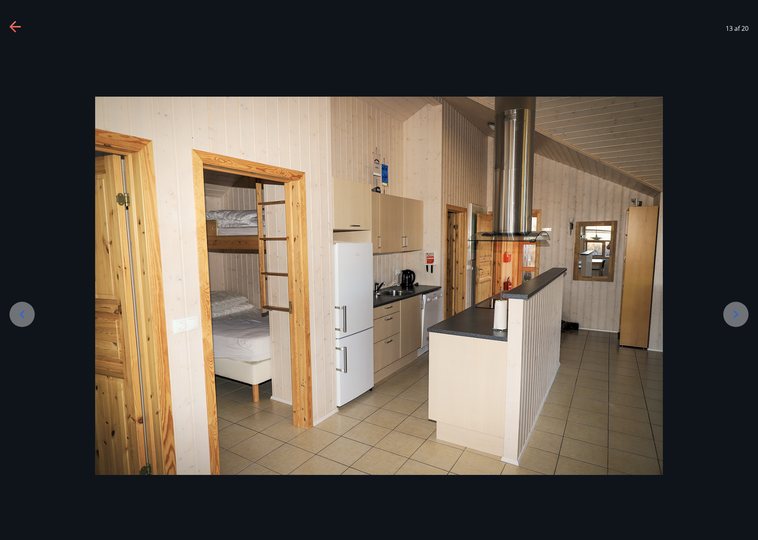
click at [729, 319] on icon at bounding box center [735, 314] width 13 height 13
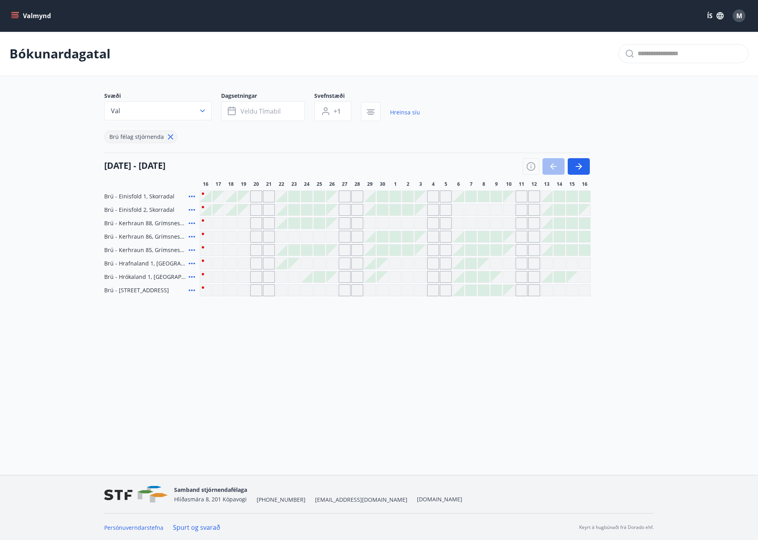
click at [170, 137] on icon at bounding box center [170, 137] width 9 height 9
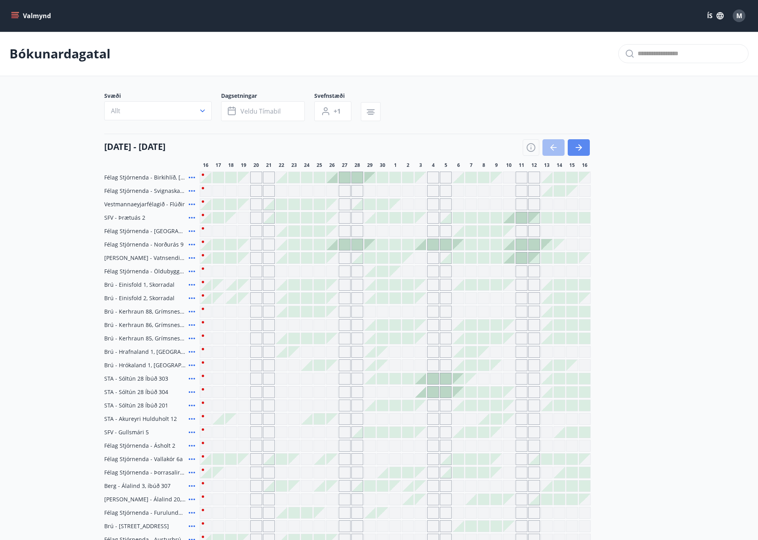
click at [585, 146] on button "button" at bounding box center [579, 147] width 22 height 17
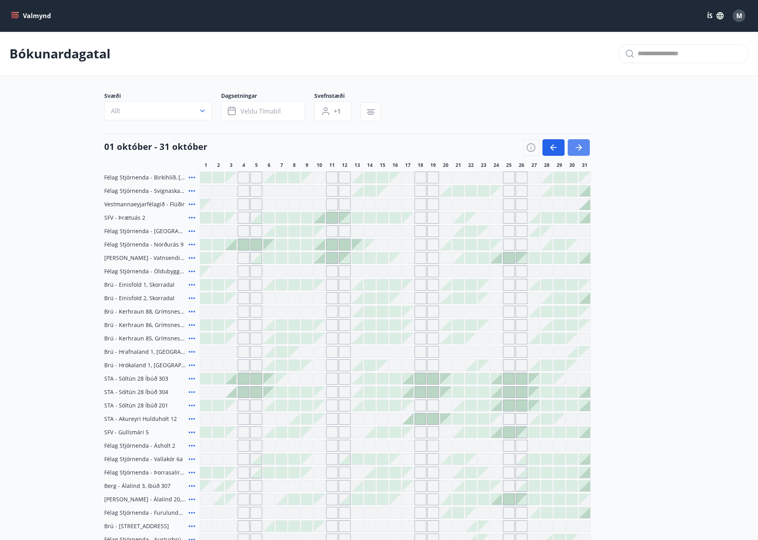
click at [582, 146] on icon "button" at bounding box center [578, 147] width 9 height 9
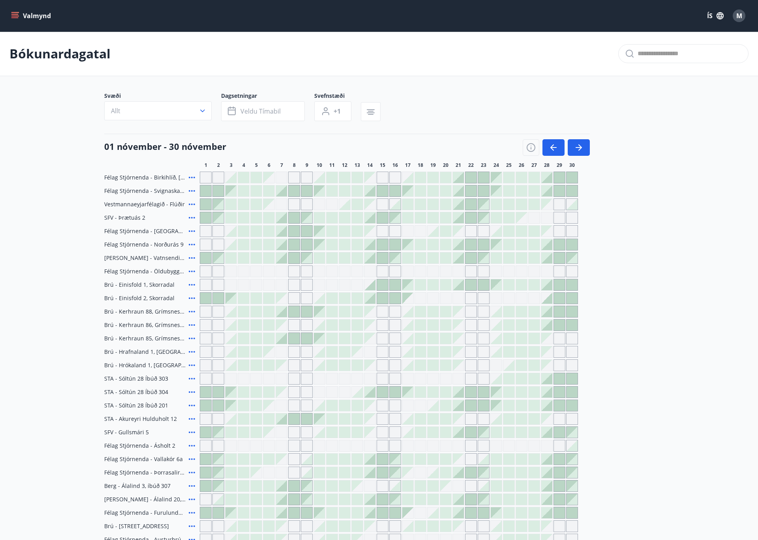
click at [190, 193] on icon at bounding box center [191, 190] width 9 height 9
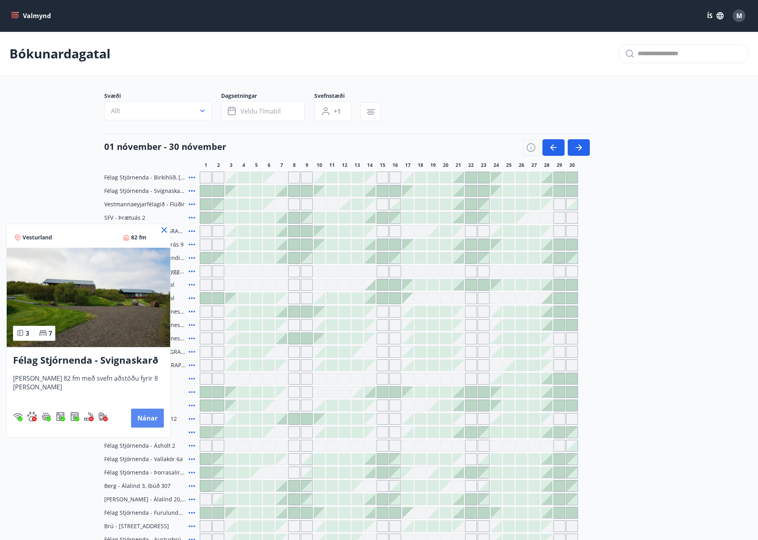
click at [140, 419] on button "Nánar" at bounding box center [147, 418] width 33 height 19
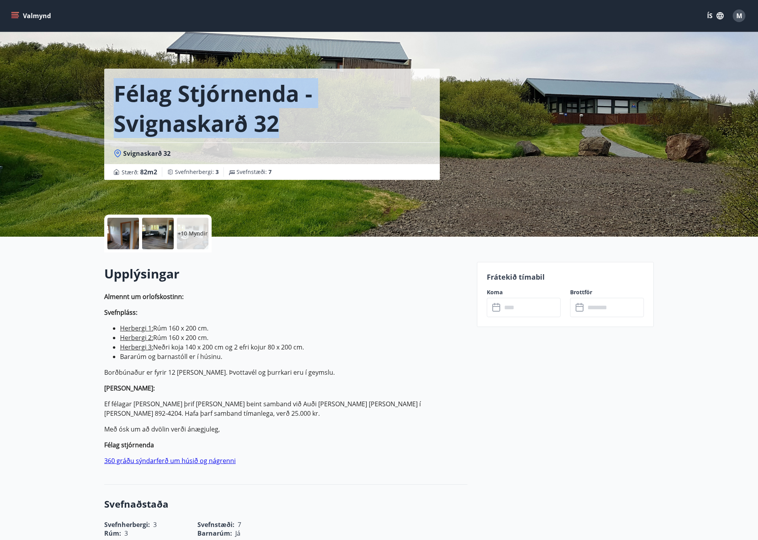
drag, startPoint x: 113, startPoint y: 125, endPoint x: 293, endPoint y: 120, distance: 179.7
click at [293, 120] on h1 "Félag Stjórnenda - Svignaskarð 32" at bounding box center [272, 108] width 317 height 60
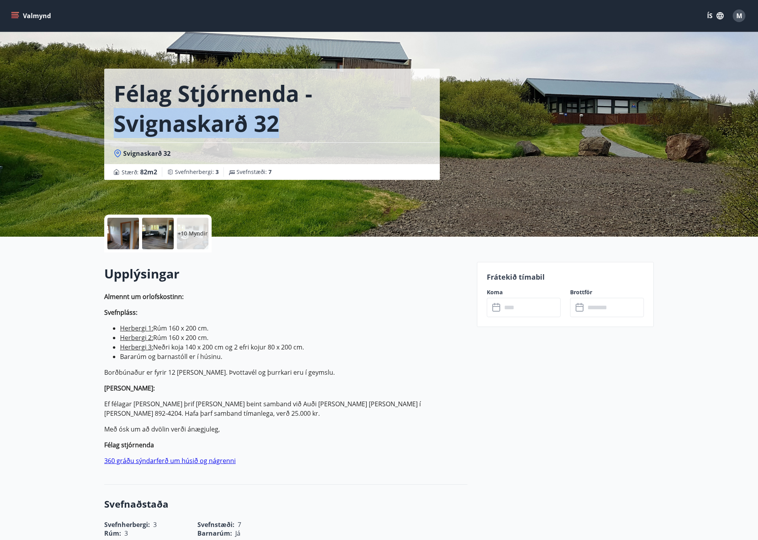
drag, startPoint x: 279, startPoint y: 122, endPoint x: 114, endPoint y: 126, distance: 164.6
click at [114, 126] on h1 "Félag Stjórnenda - Svignaskarð 32" at bounding box center [272, 108] width 317 height 60
copy h1 "Svignaskarð 32"
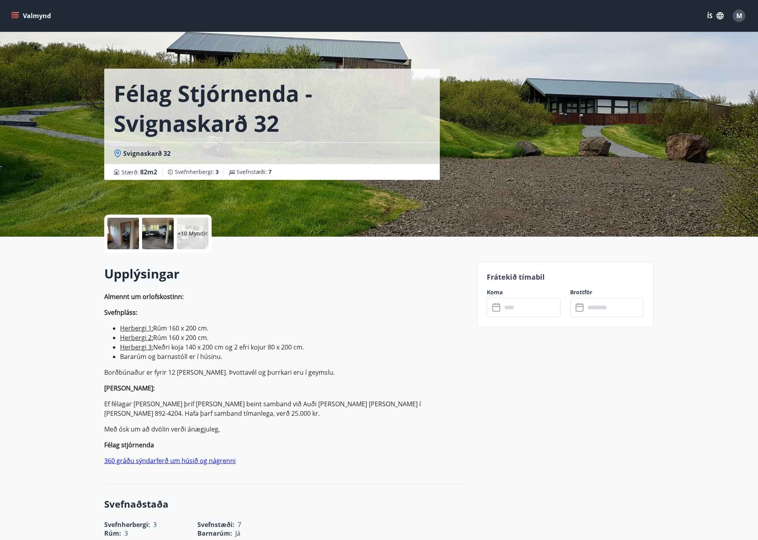
click at [126, 231] on div at bounding box center [123, 234] width 32 height 32
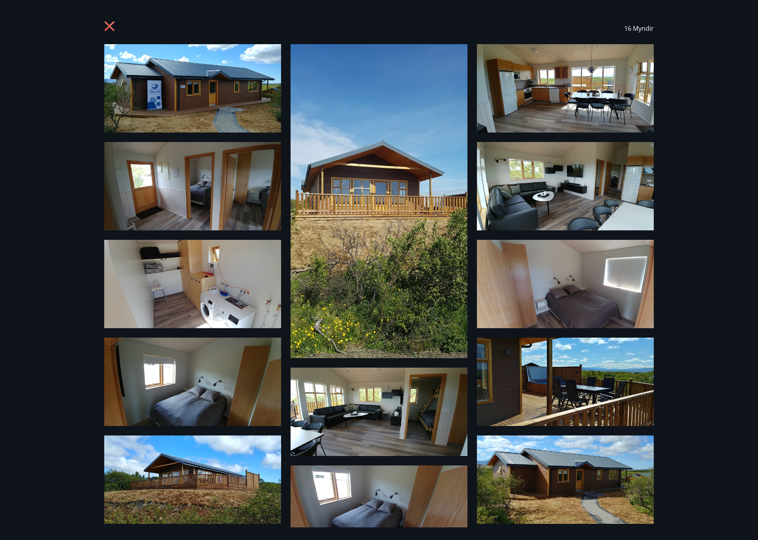
click at [199, 89] on img at bounding box center [192, 88] width 177 height 88
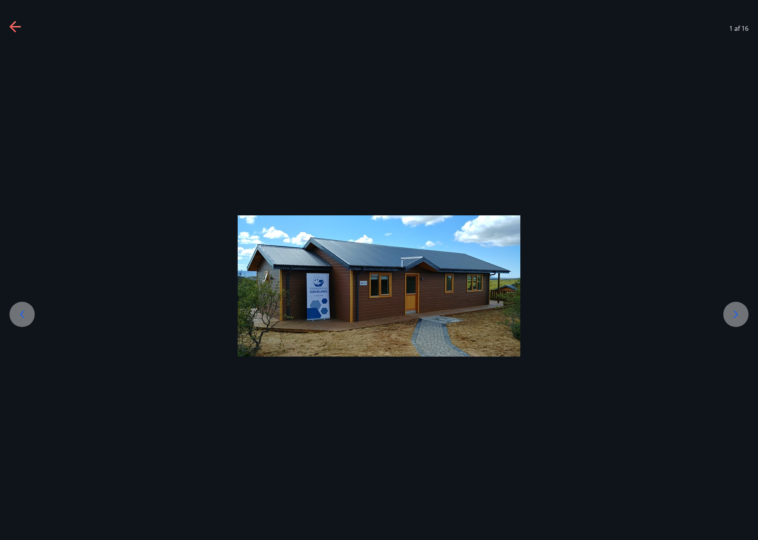
click at [730, 319] on icon at bounding box center [735, 314] width 13 height 13
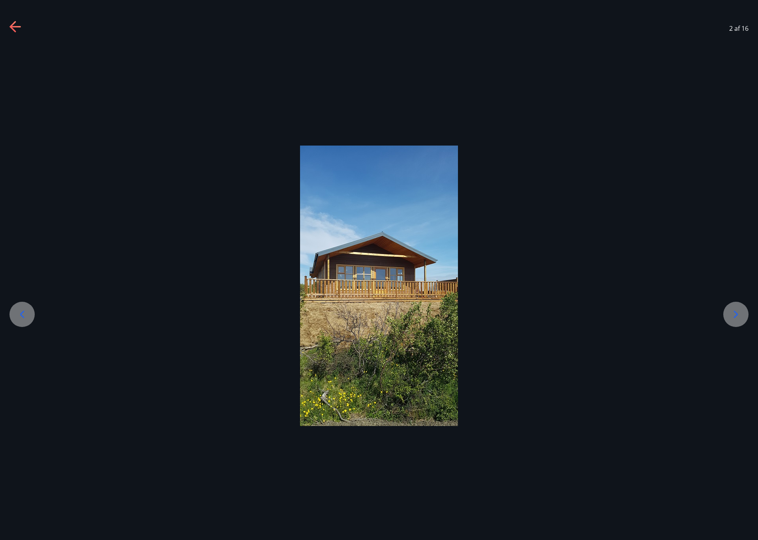
click at [730, 319] on icon at bounding box center [735, 314] width 13 height 13
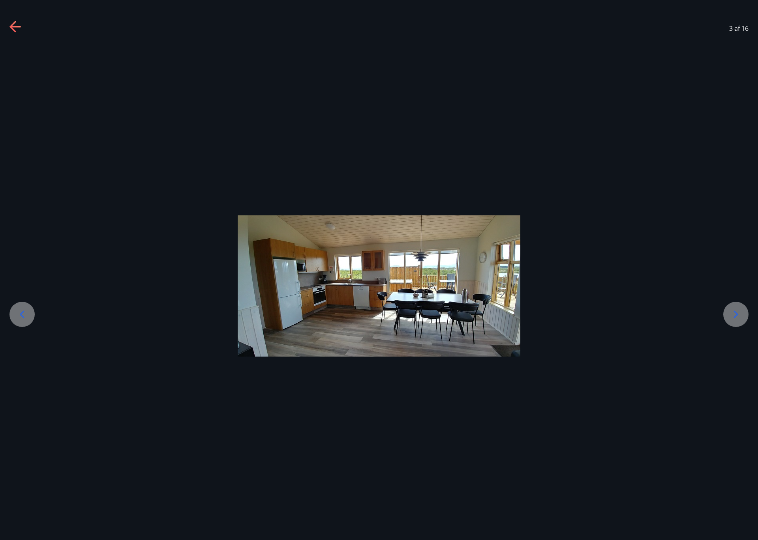
click at [730, 319] on icon at bounding box center [735, 314] width 13 height 13
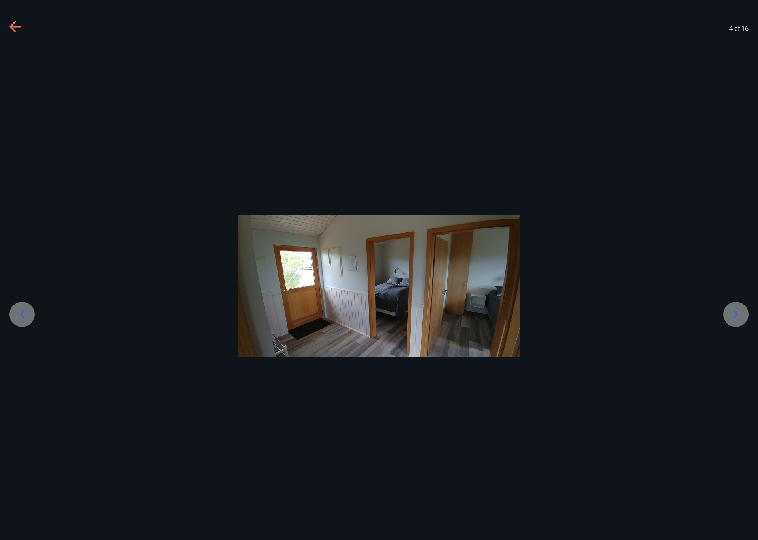
click at [730, 319] on icon at bounding box center [735, 314] width 13 height 13
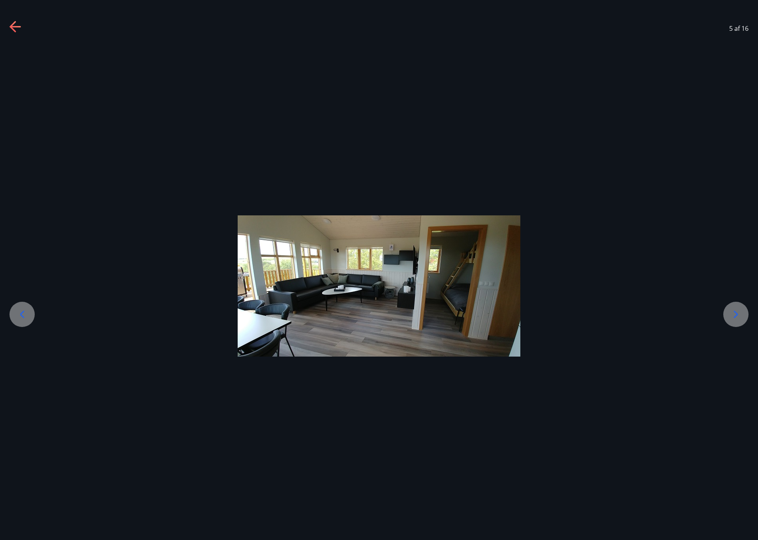
click at [730, 319] on icon at bounding box center [735, 314] width 13 height 13
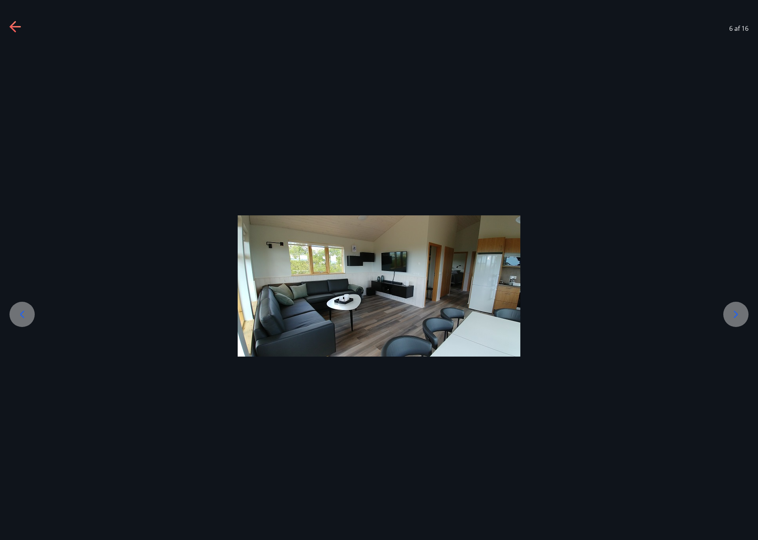
click at [730, 319] on icon at bounding box center [735, 314] width 13 height 13
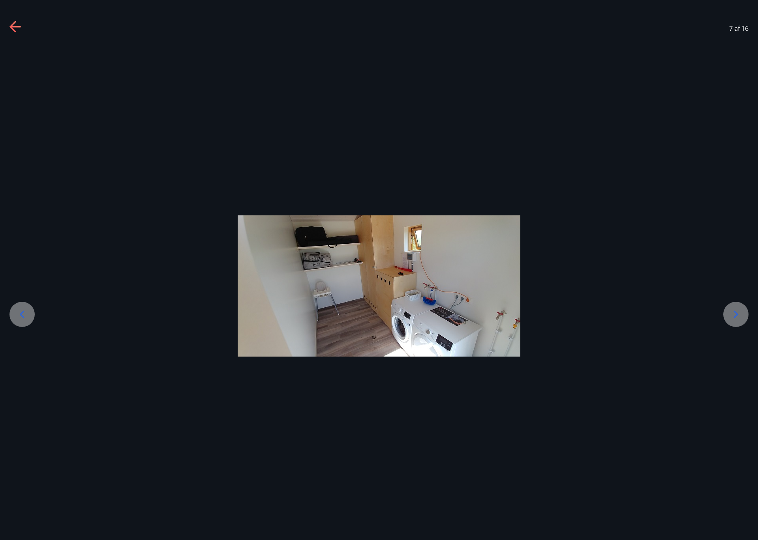
click at [730, 319] on icon at bounding box center [735, 314] width 13 height 13
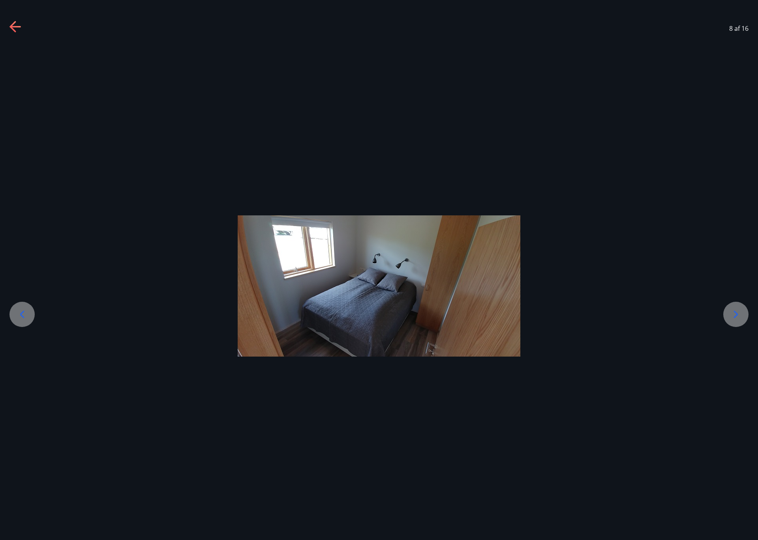
click at [730, 319] on icon at bounding box center [735, 314] width 13 height 13
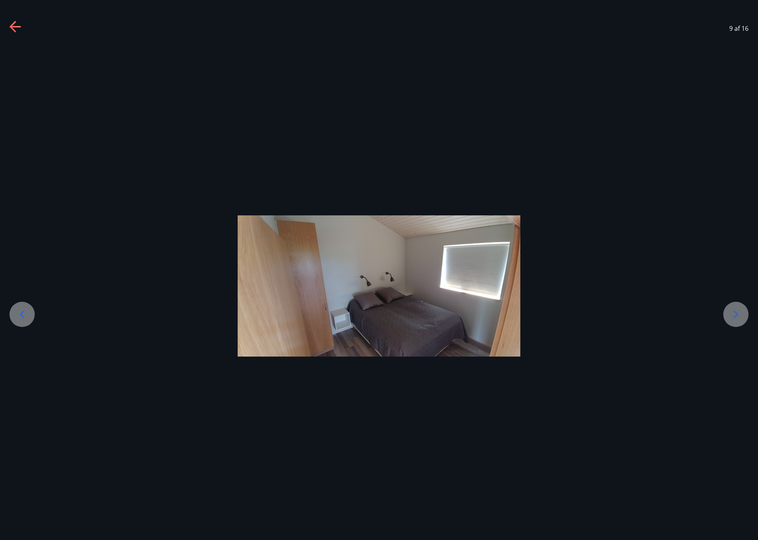
click at [730, 319] on icon at bounding box center [735, 314] width 13 height 13
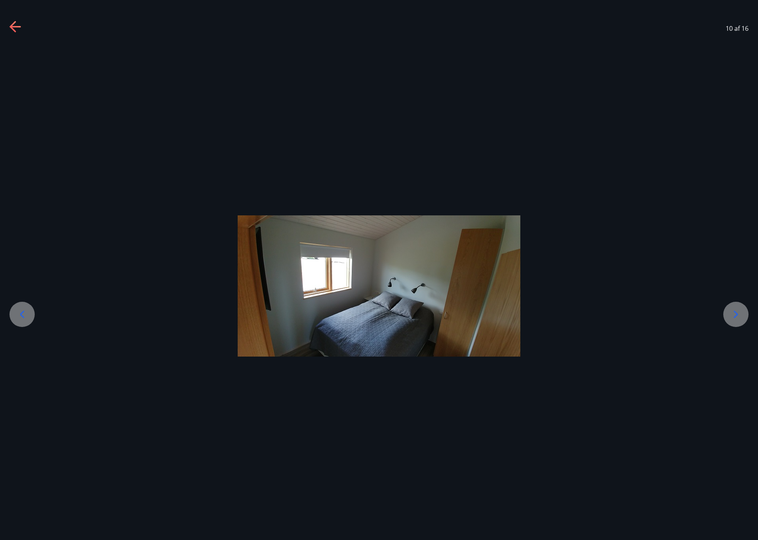
click at [730, 319] on icon at bounding box center [735, 314] width 13 height 13
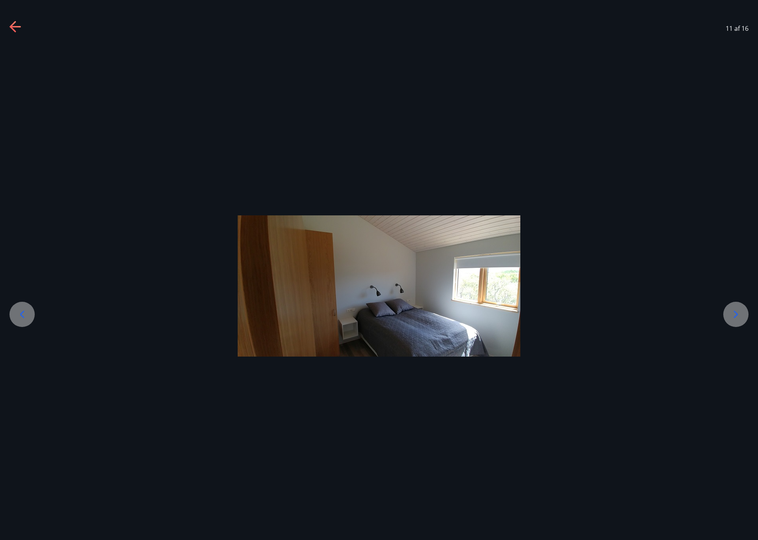
click at [730, 319] on icon at bounding box center [735, 314] width 13 height 13
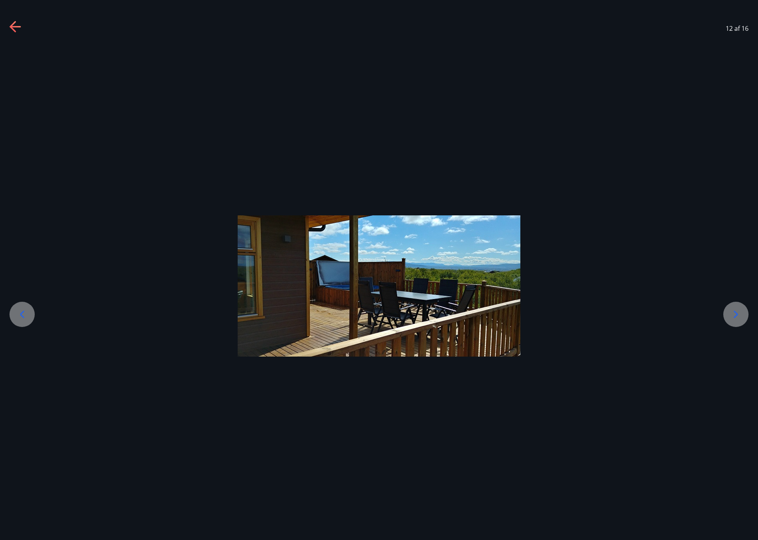
click at [730, 319] on icon at bounding box center [735, 314] width 13 height 13
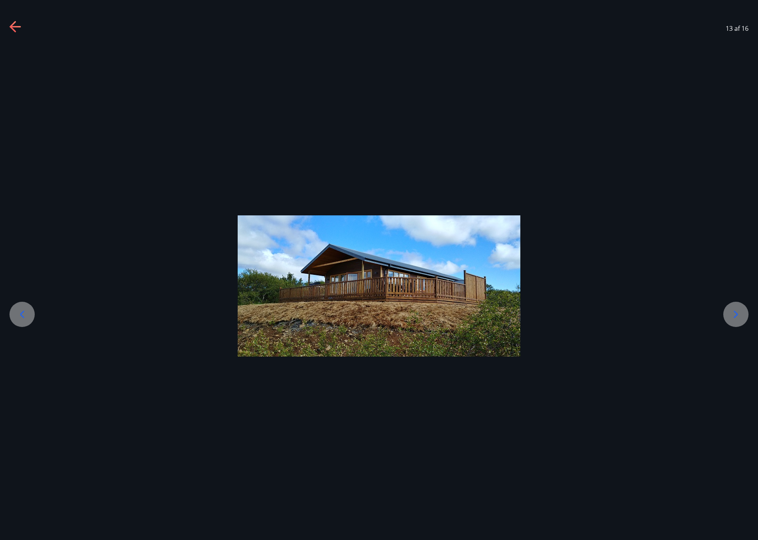
click at [20, 315] on icon at bounding box center [22, 314] width 13 height 13
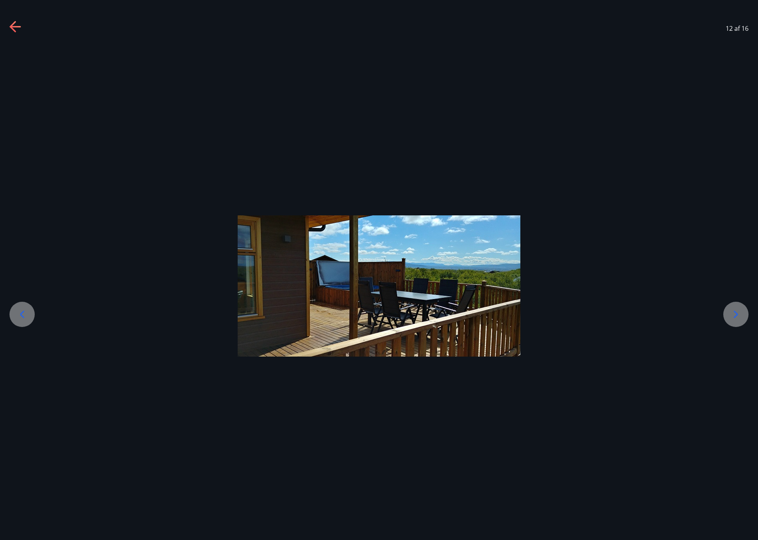
click at [731, 311] on icon at bounding box center [735, 314] width 13 height 13
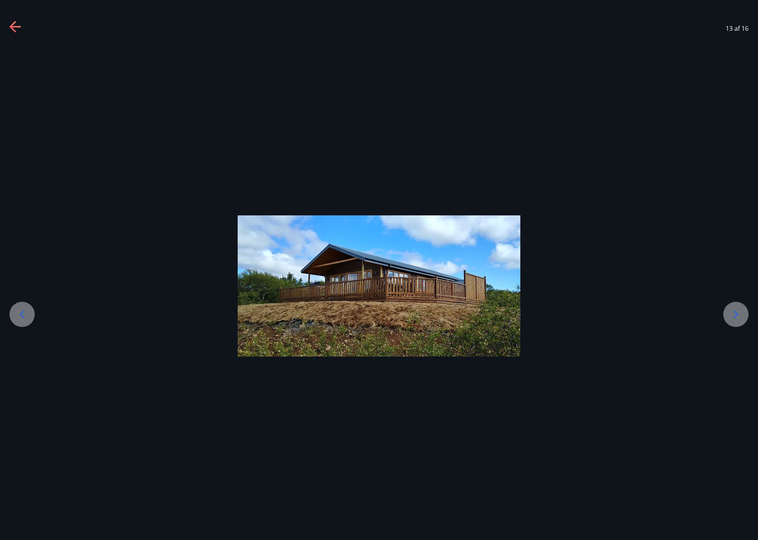
click at [731, 311] on icon at bounding box center [735, 314] width 13 height 13
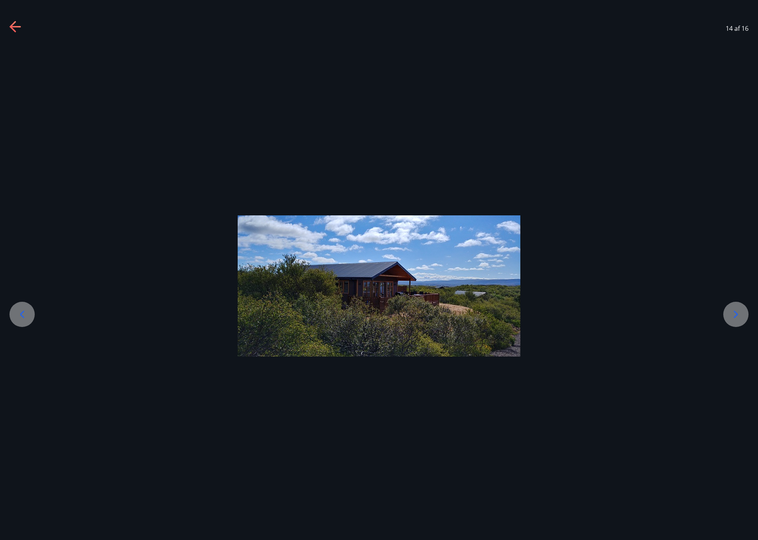
click at [731, 311] on icon at bounding box center [735, 314] width 13 height 13
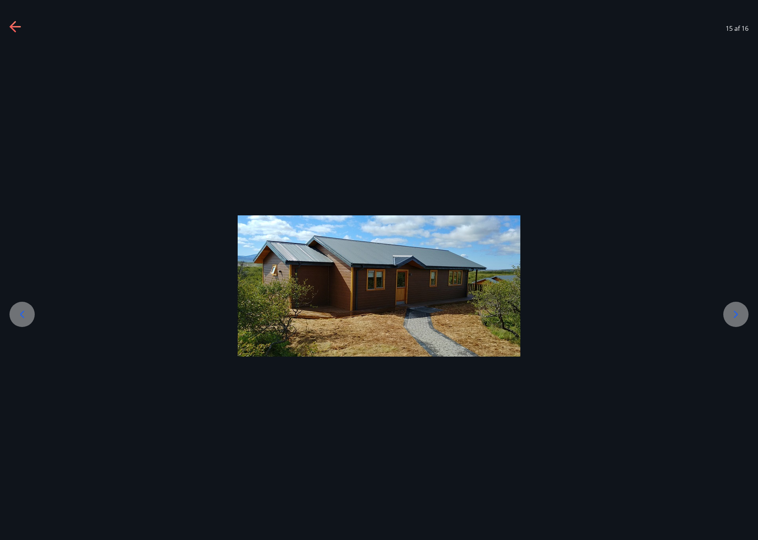
click at [731, 311] on icon at bounding box center [735, 314] width 13 height 13
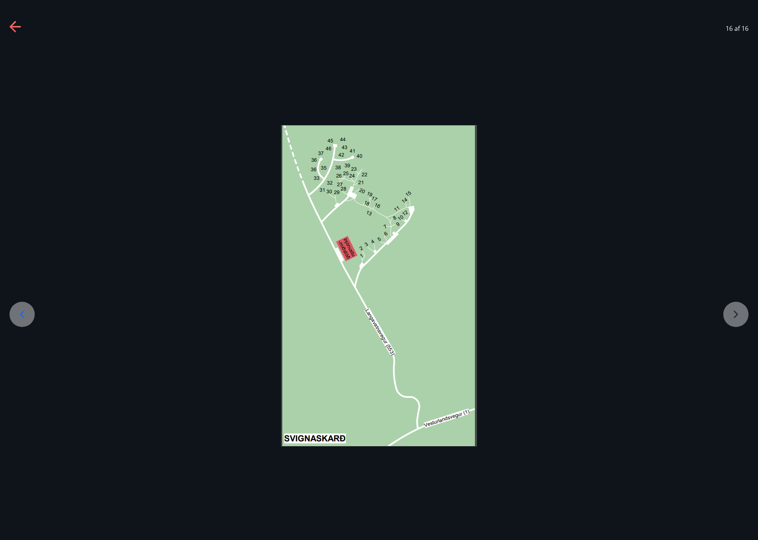
click at [734, 310] on div at bounding box center [379, 286] width 758 height 322
click at [737, 319] on div at bounding box center [379, 286] width 758 height 322
click at [9, 27] on icon at bounding box center [15, 27] width 13 height 13
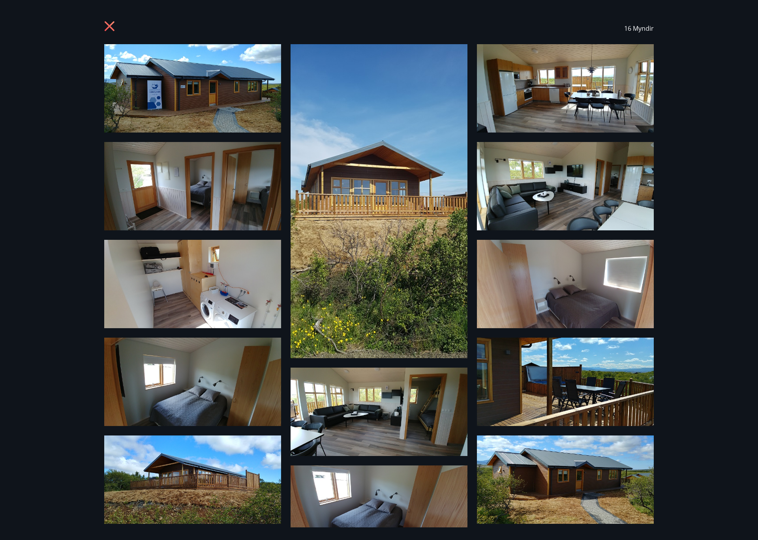
click at [105, 27] on icon at bounding box center [110, 27] width 13 height 13
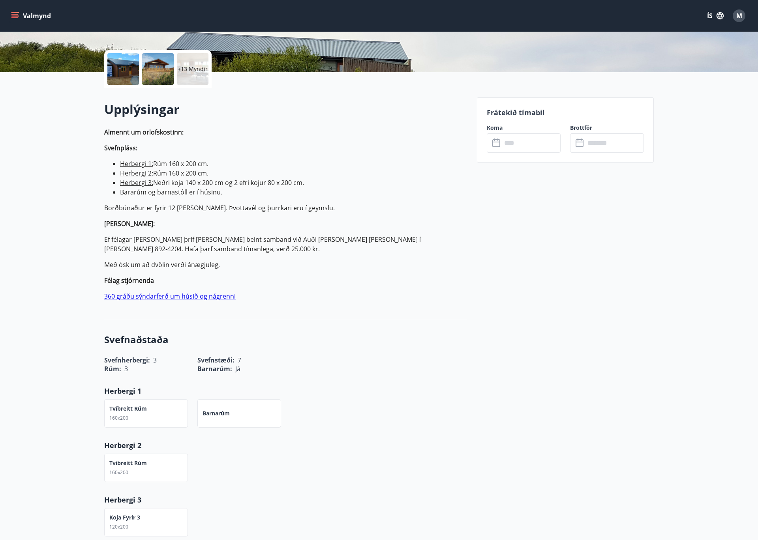
scroll to position [165, 0]
click at [176, 296] on link "360 gráðu sýndarferð um húsið og nágrenni" at bounding box center [169, 295] width 131 height 9
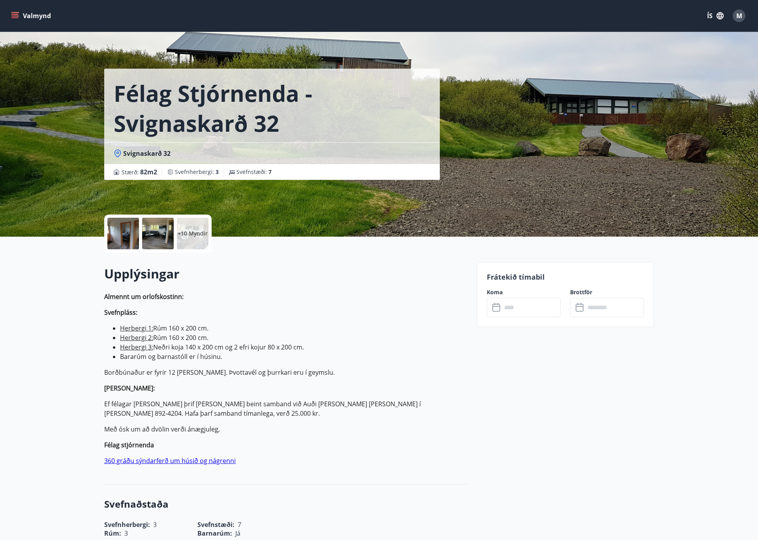
click at [513, 308] on input "text" at bounding box center [531, 307] width 59 height 19
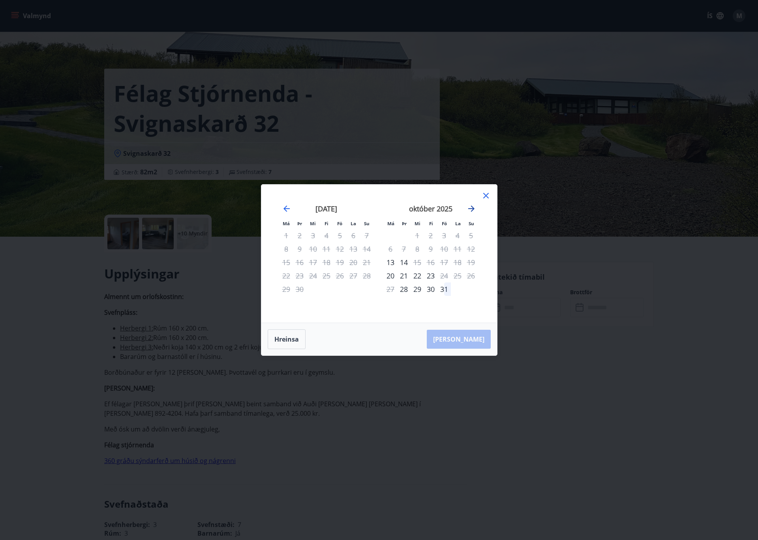
click at [471, 209] on icon "Move forward to switch to the next month." at bounding box center [471, 209] width 6 height 6
click at [445, 261] on div "14" at bounding box center [443, 262] width 13 height 13
click at [391, 276] on div "17" at bounding box center [390, 275] width 13 height 13
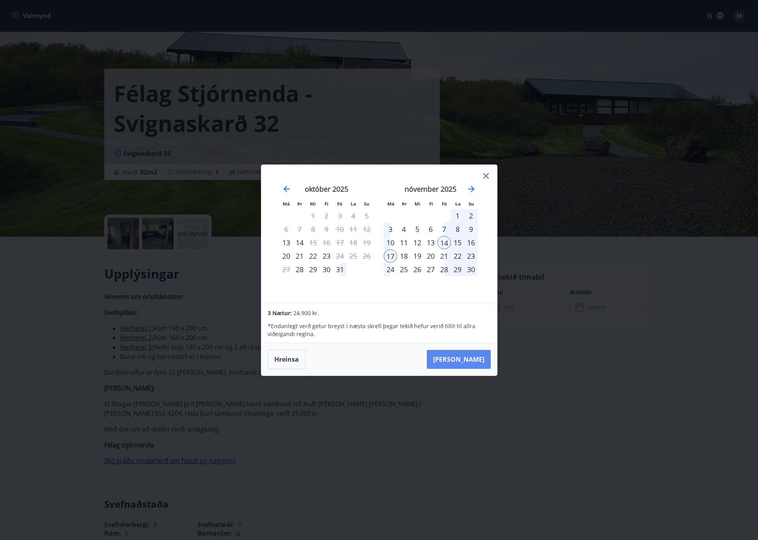
click at [470, 362] on button "[PERSON_NAME]" at bounding box center [459, 359] width 64 height 19
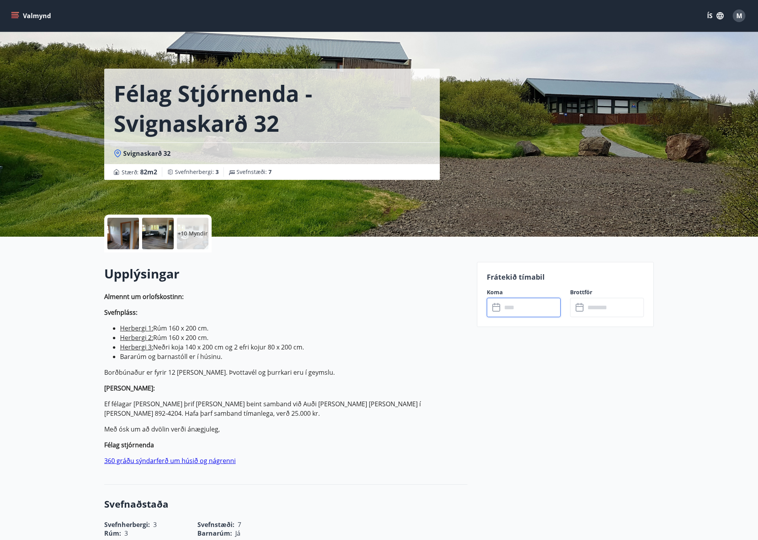
type input "******"
click at [601, 377] on button "Greiða" at bounding box center [607, 380] width 74 height 19
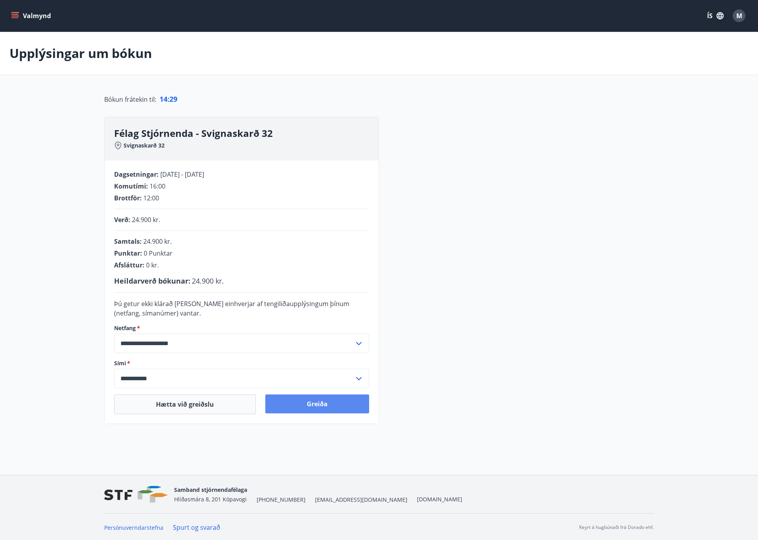
click at [314, 403] on button "Greiða" at bounding box center [317, 404] width 104 height 19
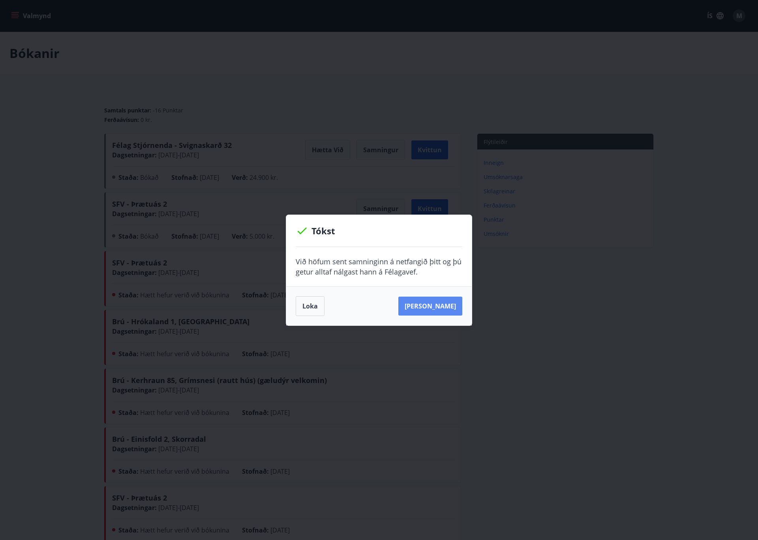
click at [431, 311] on button "[PERSON_NAME]" at bounding box center [430, 306] width 64 height 19
click at [312, 303] on button "Loka" at bounding box center [310, 306] width 29 height 20
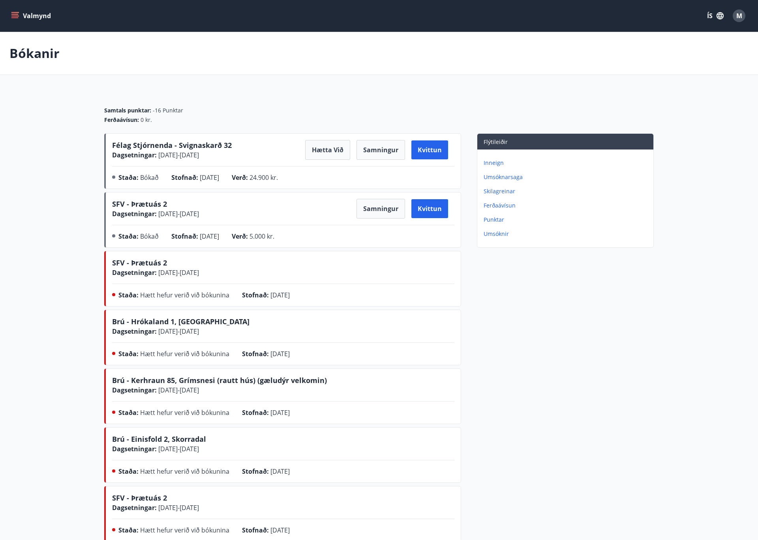
click at [261, 155] on div "Félag Stjórnenda - Svignaskarð 32 Dagsetningar : [DATE] - [DATE] Hætta við Samn…" at bounding box center [283, 150] width 342 height 20
click at [19, 18] on button "Valmynd" at bounding box center [31, 16] width 45 height 14
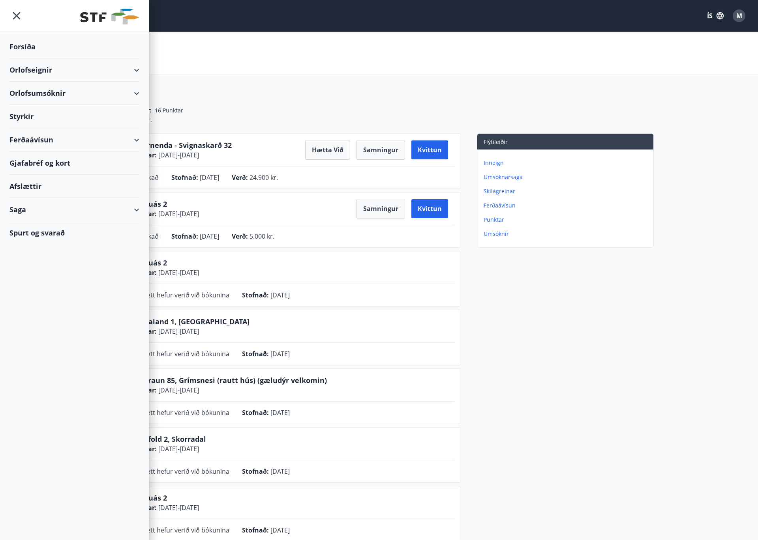
click at [96, 73] on div "Orlofseignir" at bounding box center [74, 69] width 130 height 23
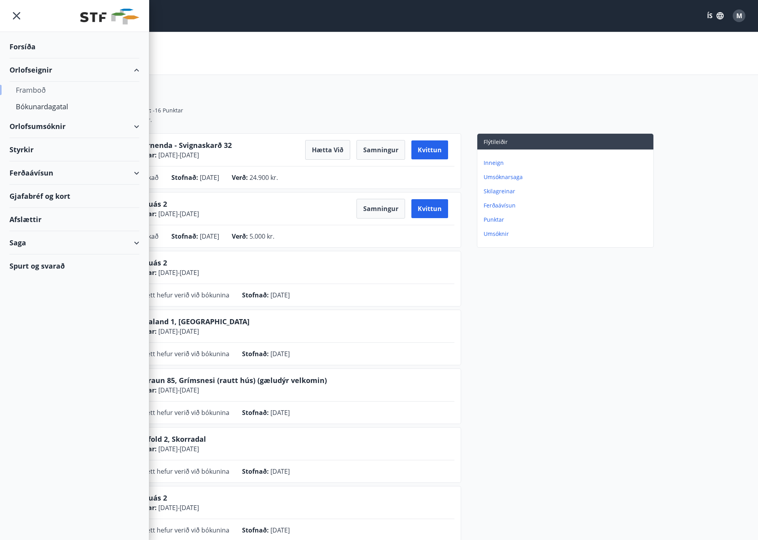
click at [64, 87] on div "Framboð" at bounding box center [74, 90] width 117 height 17
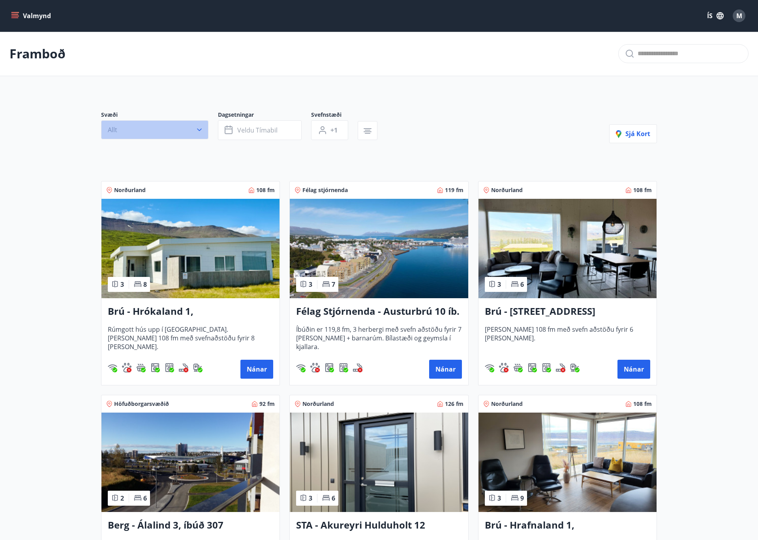
click at [126, 135] on button "Allt" at bounding box center [154, 129] width 107 height 19
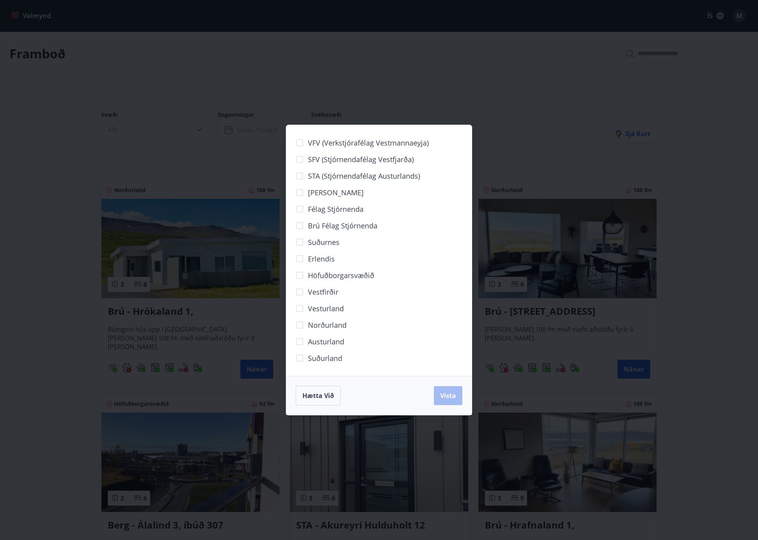
click at [317, 292] on span "Vestfirðir" at bounding box center [323, 292] width 30 height 10
drag, startPoint x: 445, startPoint y: 394, endPoint x: 433, endPoint y: 386, distance: 13.7
click at [445, 394] on span "Vista" at bounding box center [448, 396] width 16 height 9
